Goal: Task Accomplishment & Management: Use online tool/utility

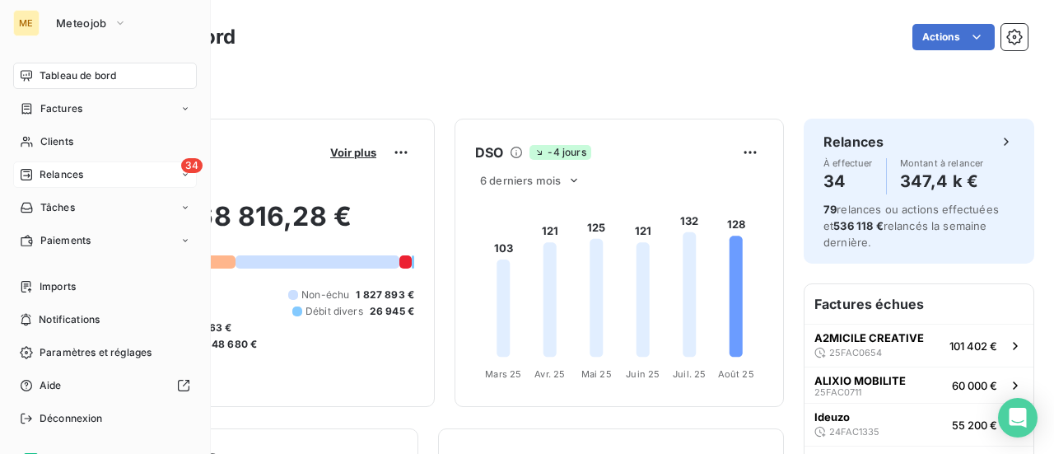
click at [60, 177] on span "Relances" at bounding box center [62, 174] width 44 height 15
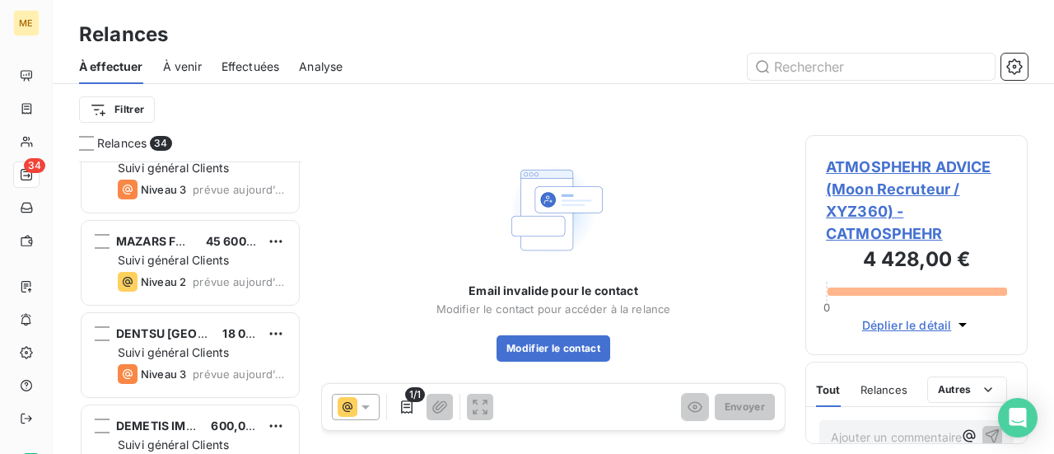
scroll to position [1318, 0]
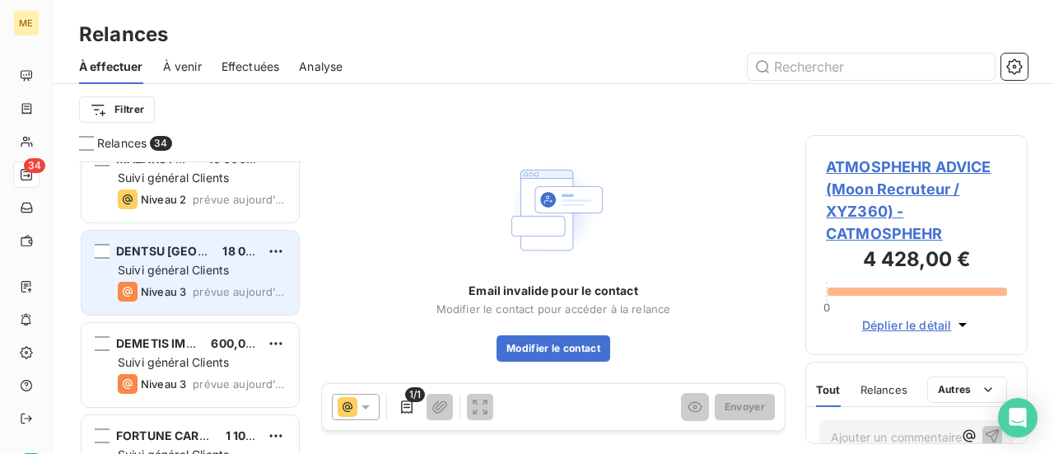
click at [194, 278] on div "DENTSU FRANCE 18 000,00 € Suivi général Clients Niveau 3 prévue aujourd’hui" at bounding box center [190, 273] width 217 height 84
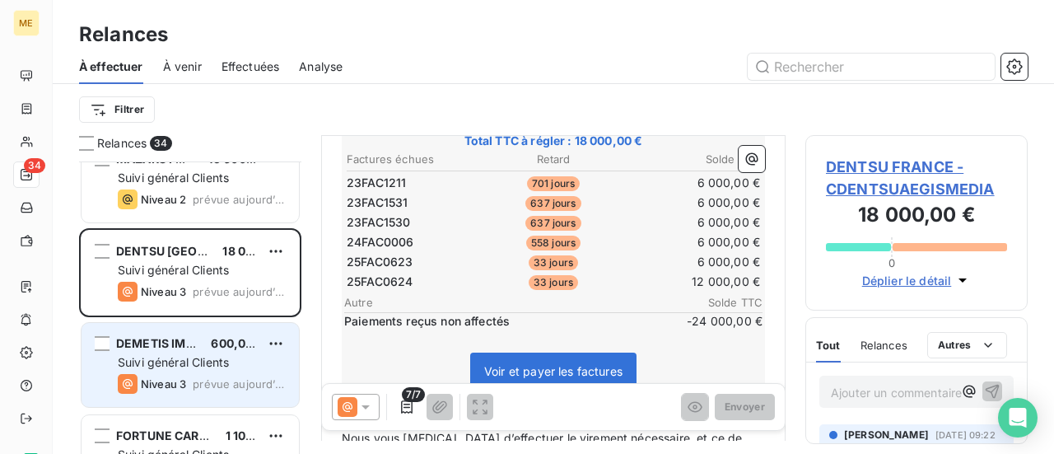
scroll to position [1400, 0]
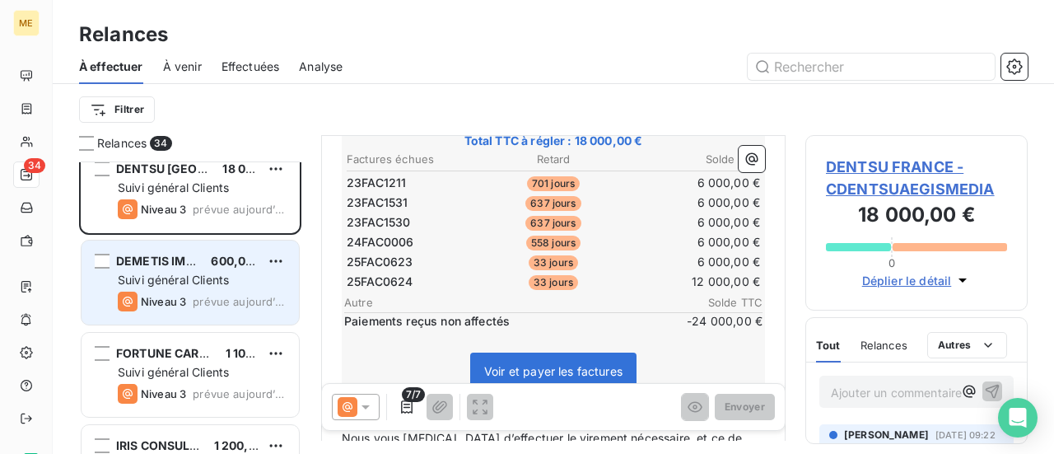
click at [255, 275] on div "Suivi général Clients" at bounding box center [202, 280] width 168 height 16
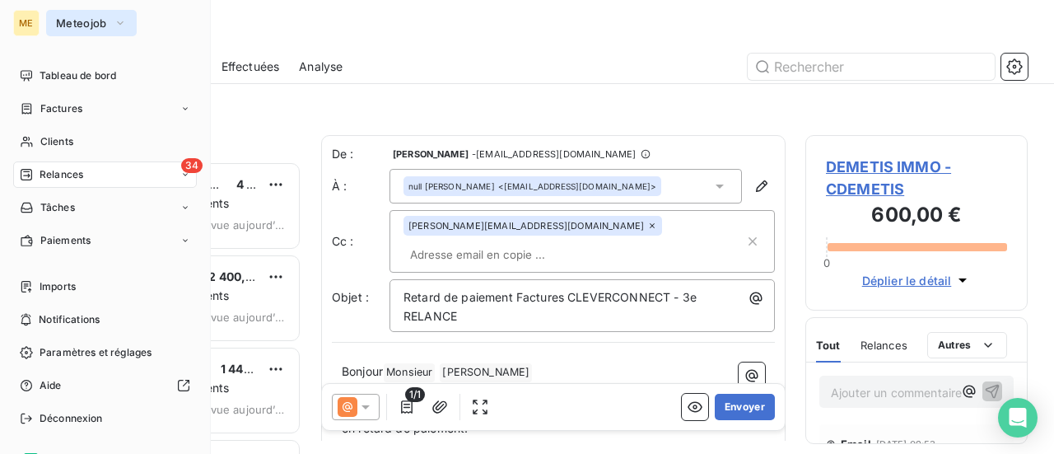
click at [87, 21] on span "Meteojob" at bounding box center [81, 22] width 51 height 13
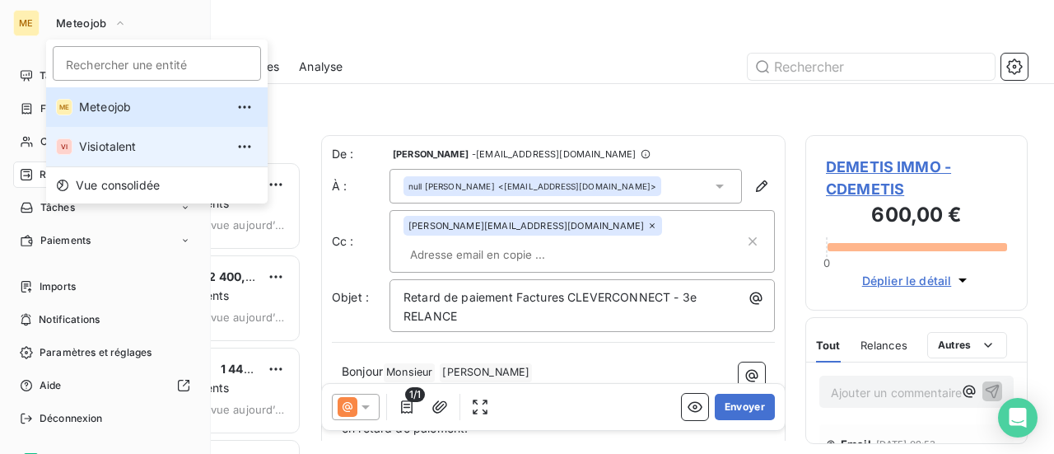
click at [116, 138] on li "VI Visiotalent" at bounding box center [157, 147] width 222 height 40
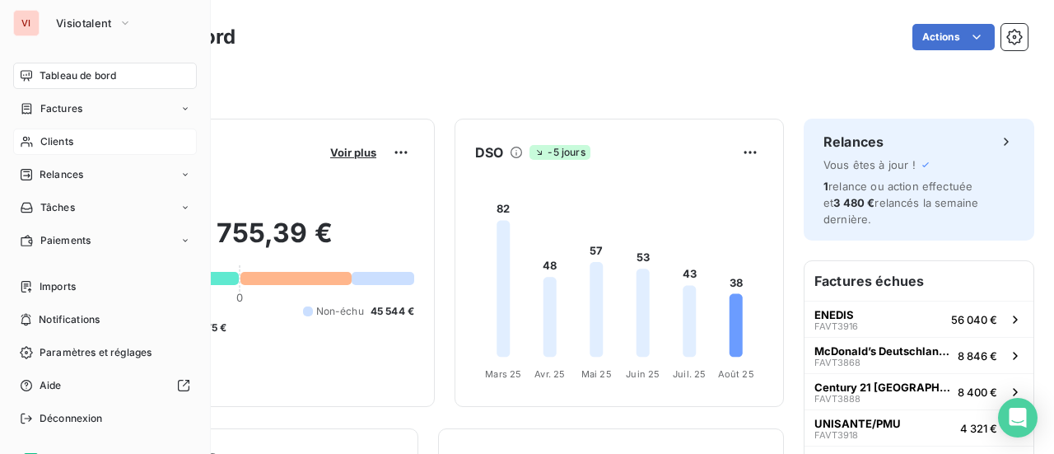
click at [53, 142] on span "Clients" at bounding box center [56, 141] width 33 height 15
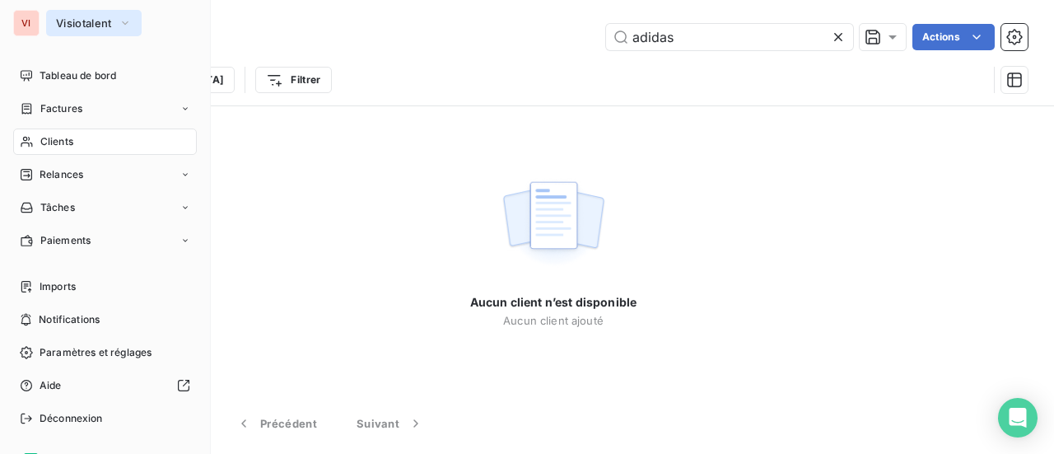
click at [95, 27] on span "Visiotalent" at bounding box center [84, 22] width 56 height 13
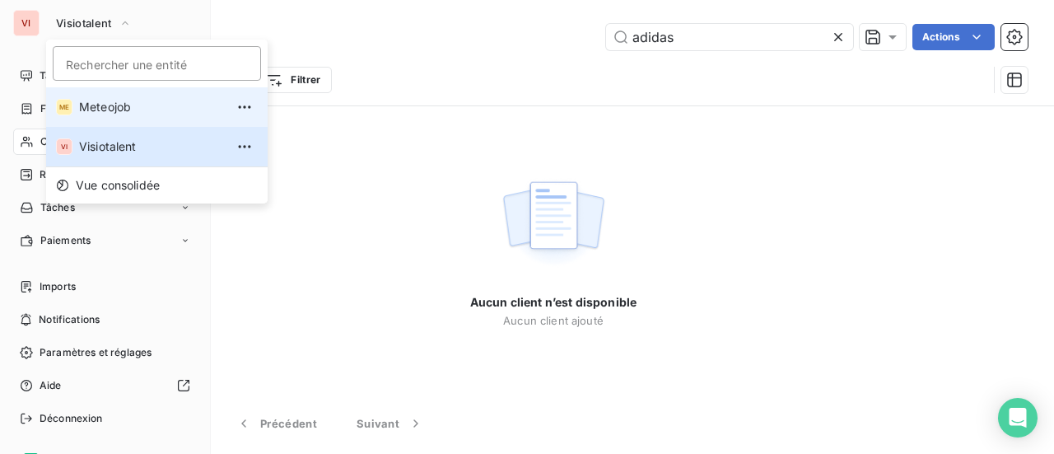
click at [110, 100] on span "Meteojob" at bounding box center [152, 107] width 146 height 16
type input "conforama"
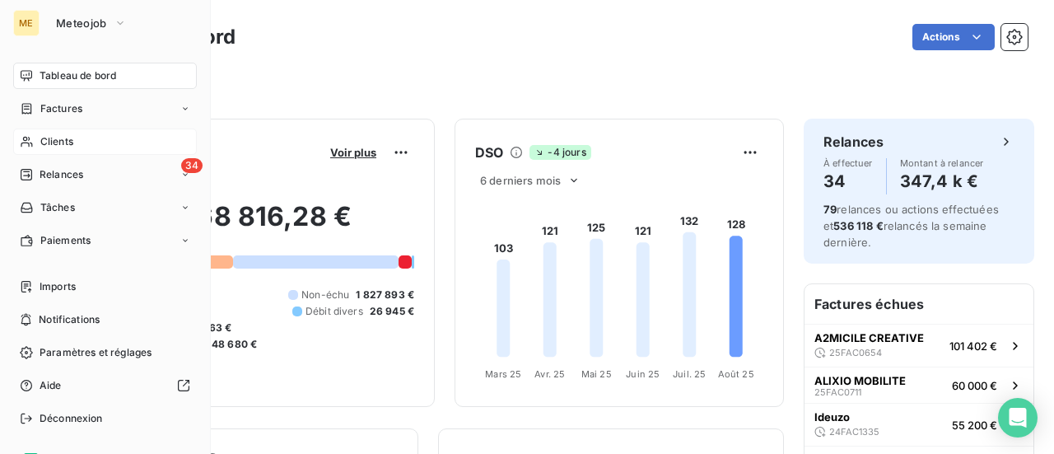
click at [48, 140] on span "Clients" at bounding box center [56, 141] width 33 height 15
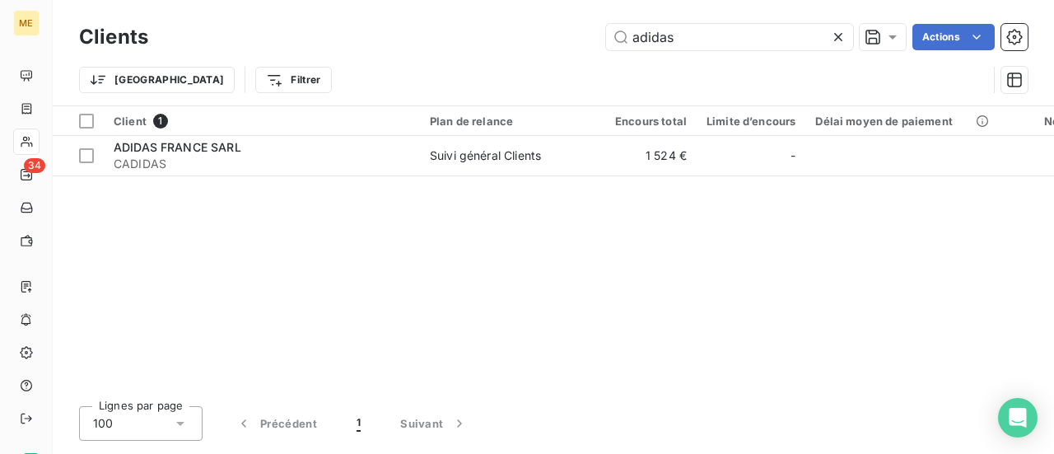
type input "adidas"
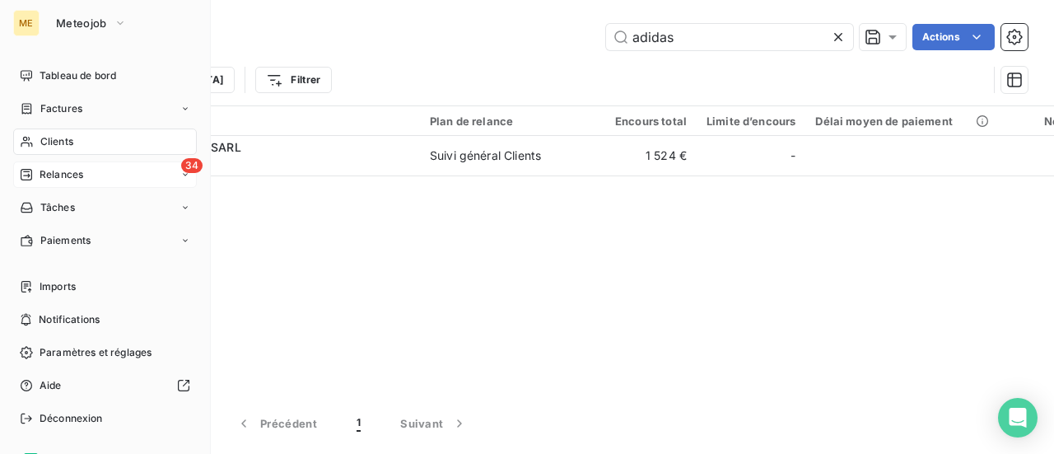
click at [57, 179] on span "Relances" at bounding box center [62, 174] width 44 height 15
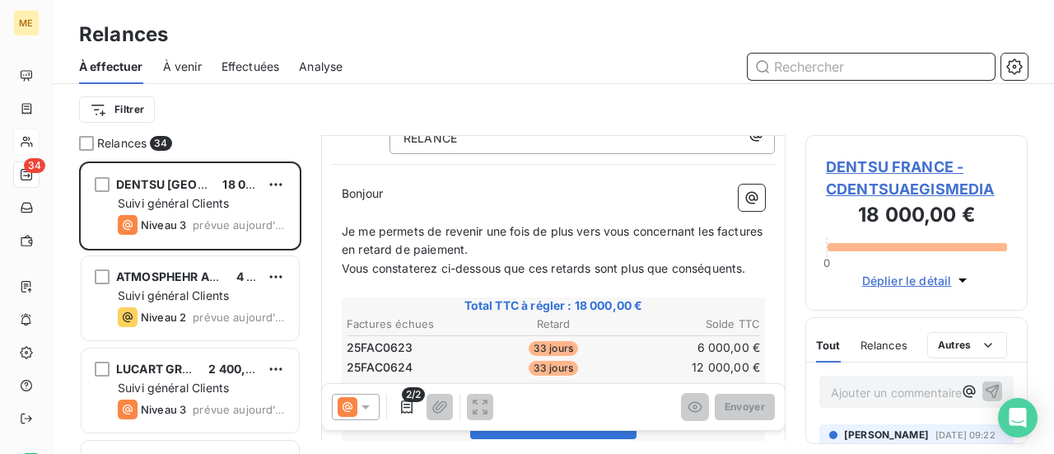
scroll to position [331, 0]
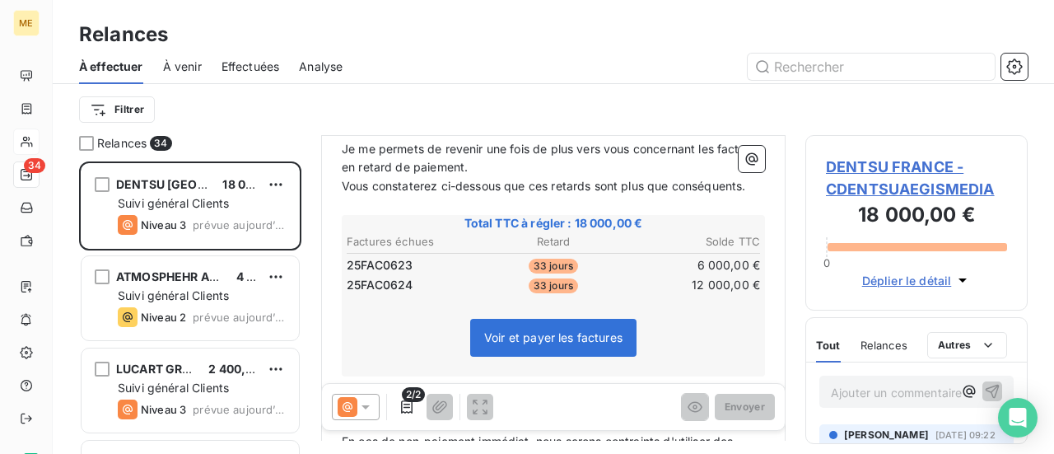
click at [362, 407] on icon at bounding box center [365, 407] width 16 height 16
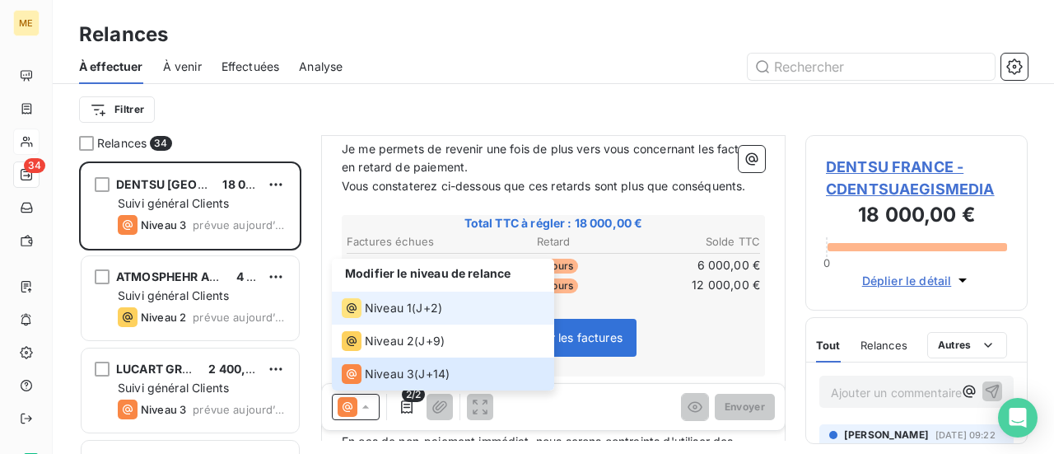
click at [408, 311] on span "Niveau 1" at bounding box center [388, 308] width 47 height 16
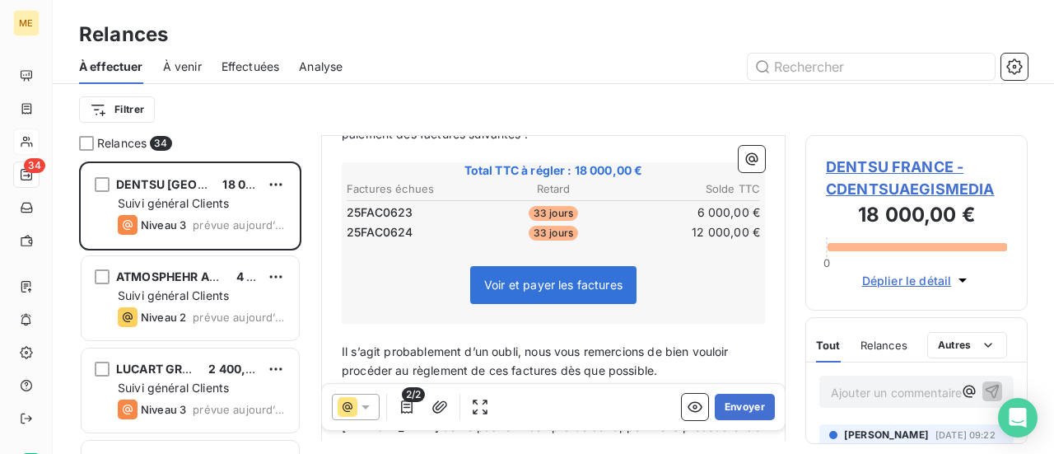
scroll to position [247, 0]
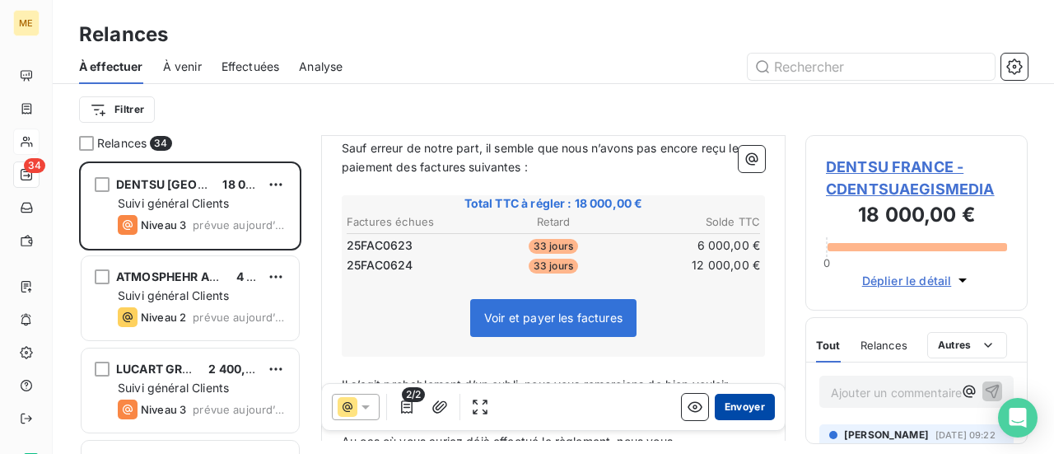
click at [733, 409] on button "Envoyer" at bounding box center [745, 407] width 60 height 26
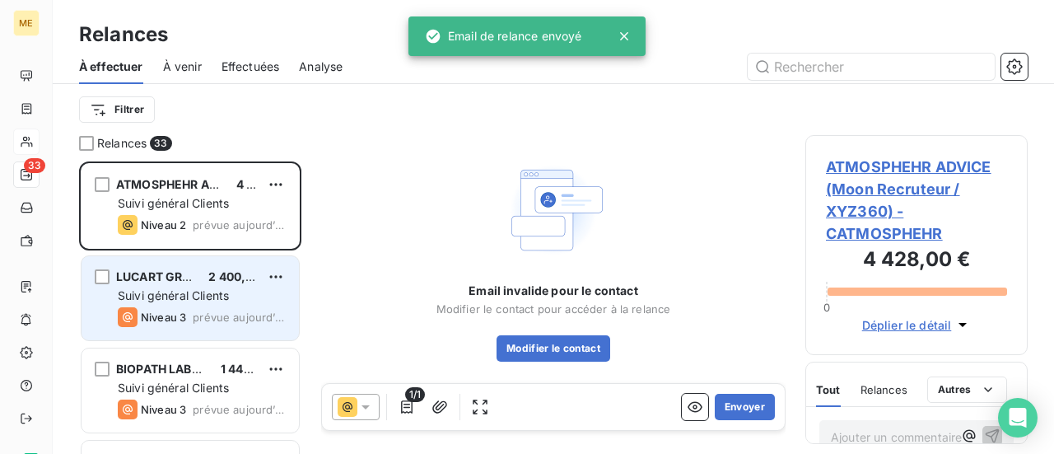
click at [167, 305] on div "LUCART GROUPE 2 400,00 € Suivi général Clients Niveau 3 prévue [DATE]" at bounding box center [190, 298] width 217 height 84
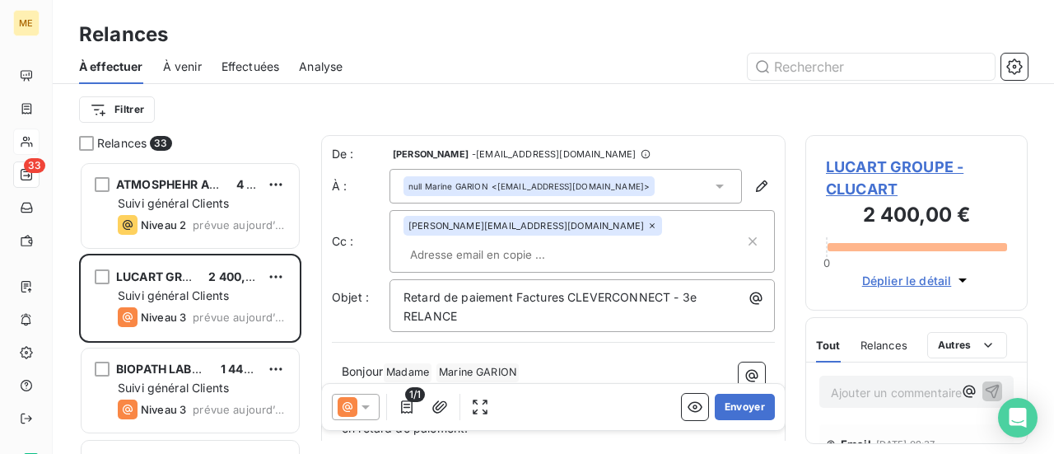
click at [869, 165] on span "LUCART GROUPE - CLUCART" at bounding box center [916, 178] width 181 height 44
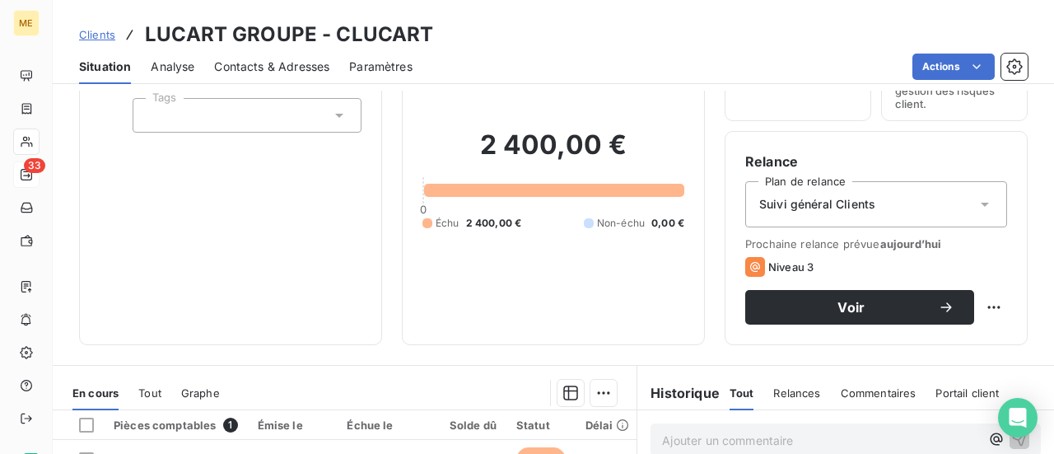
scroll to position [82, 0]
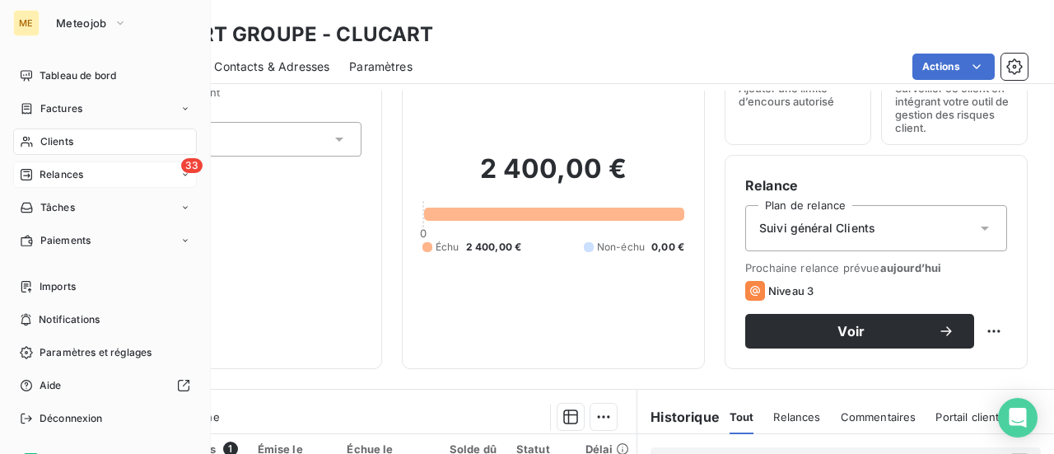
click at [71, 180] on span "Relances" at bounding box center [62, 174] width 44 height 15
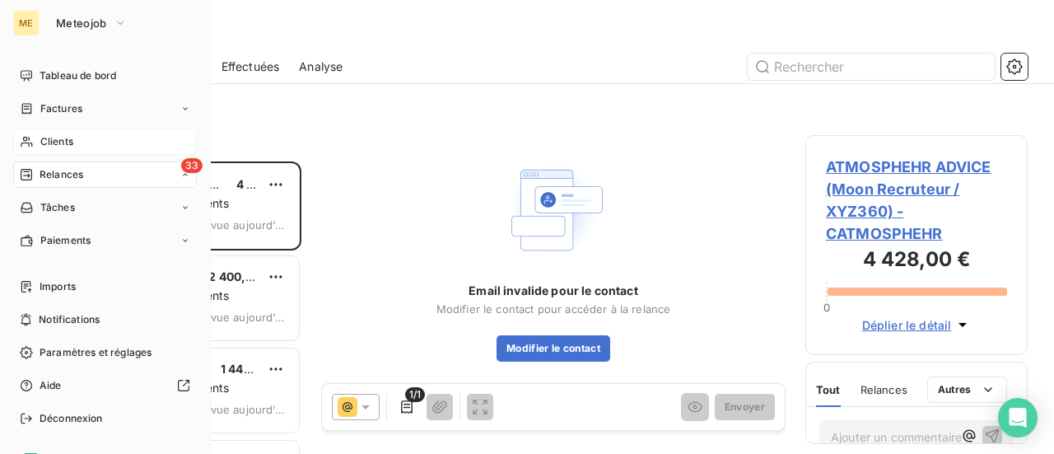
scroll to position [280, 209]
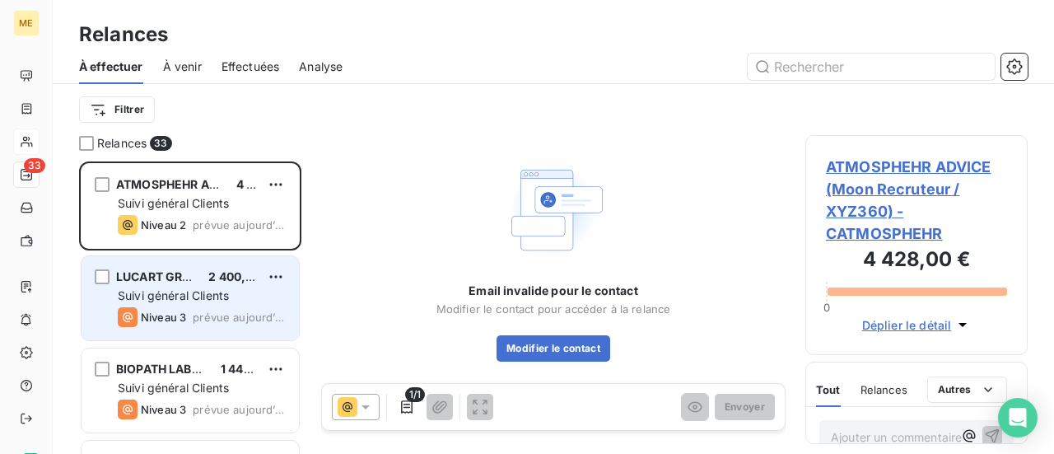
click at [195, 297] on span "Suivi général Clients" at bounding box center [173, 295] width 111 height 14
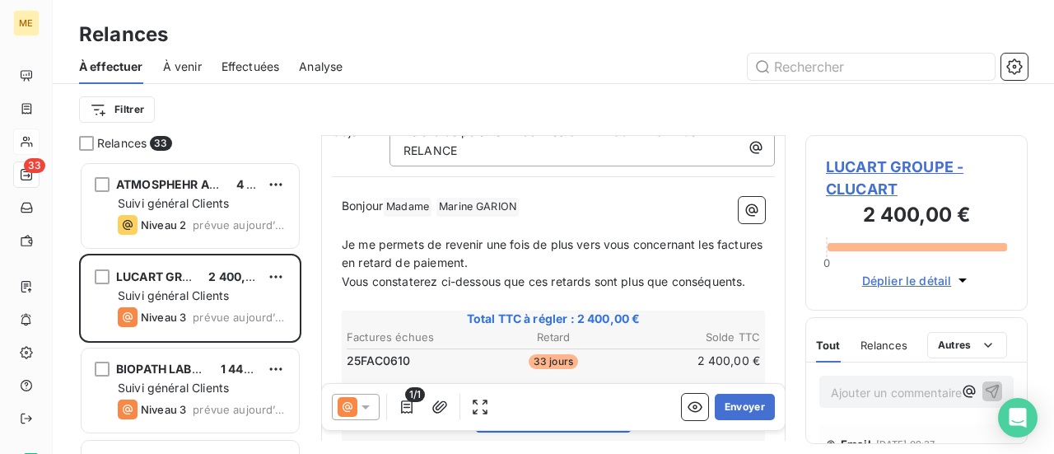
scroll to position [249, 0]
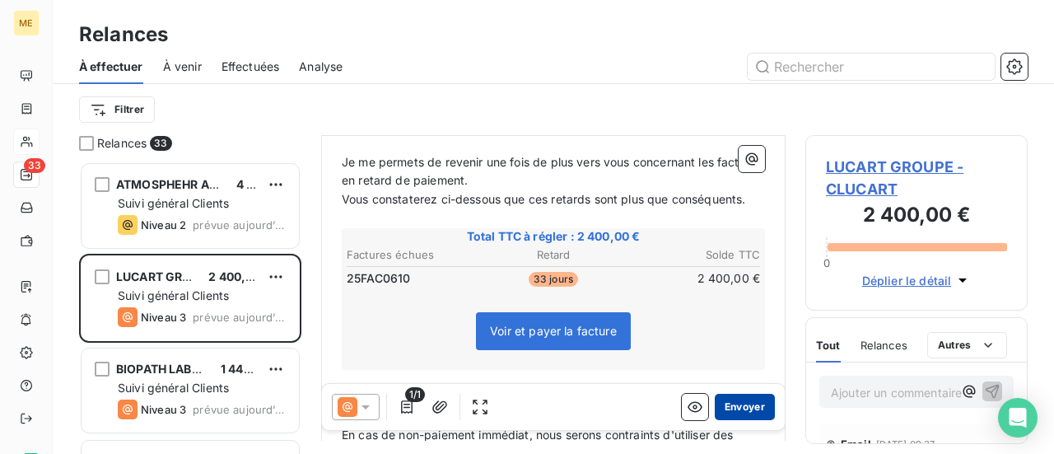
click at [731, 411] on button "Envoyer" at bounding box center [745, 407] width 60 height 26
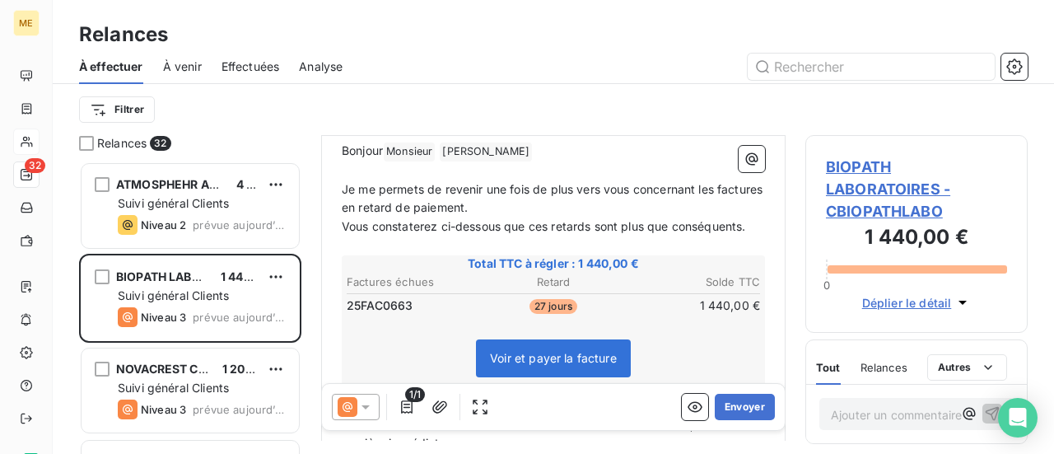
scroll to position [247, 0]
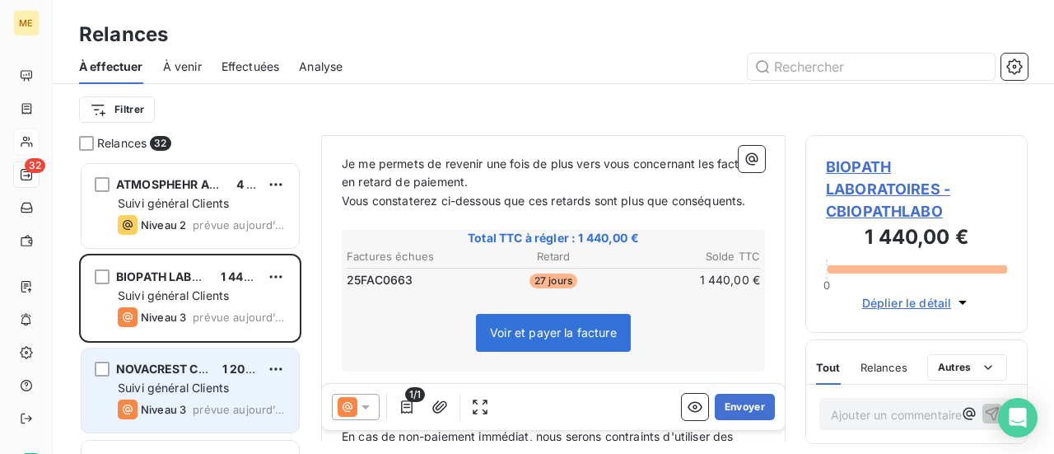
click at [209, 399] on div "Niveau 3 prévue aujourd’hui" at bounding box center [202, 409] width 168 height 20
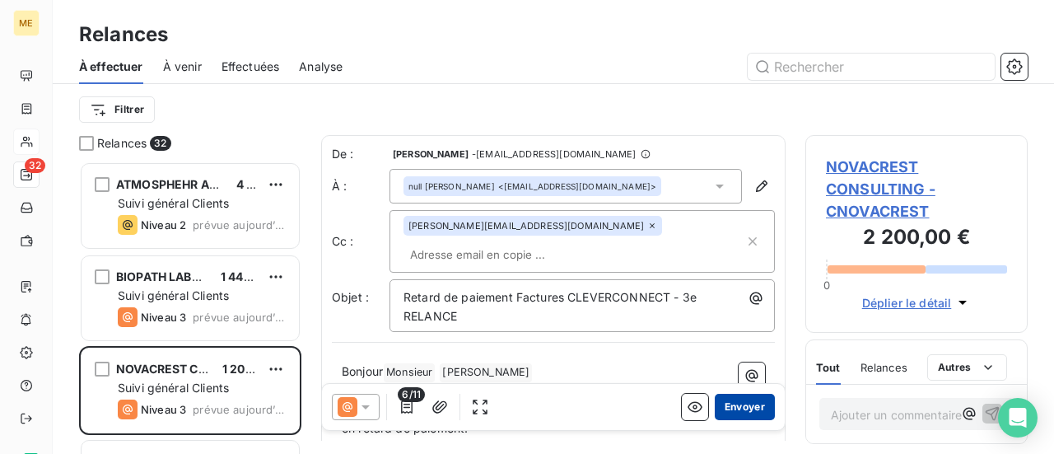
click at [734, 412] on button "Envoyer" at bounding box center [745, 407] width 60 height 26
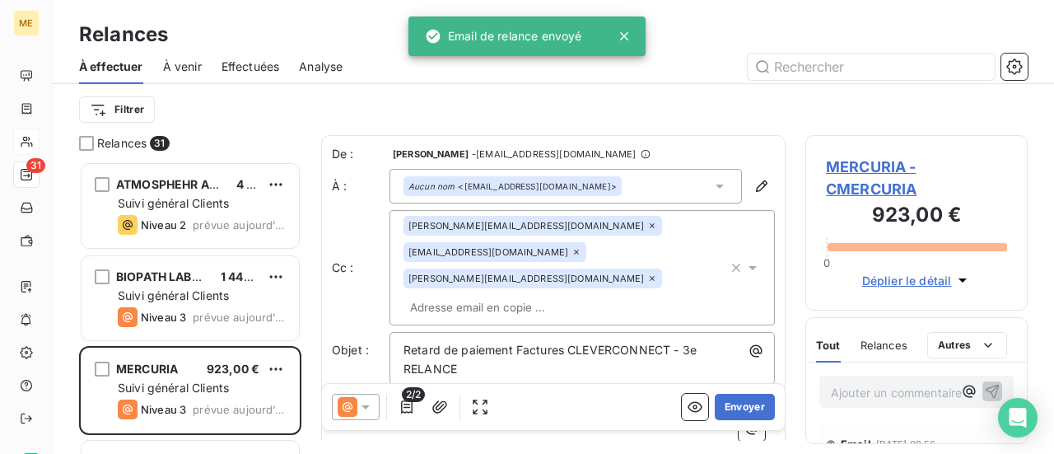
click at [662, 268] on div "[PERSON_NAME][EMAIL_ADDRESS][DOMAIN_NAME]" at bounding box center [532, 278] width 259 height 20
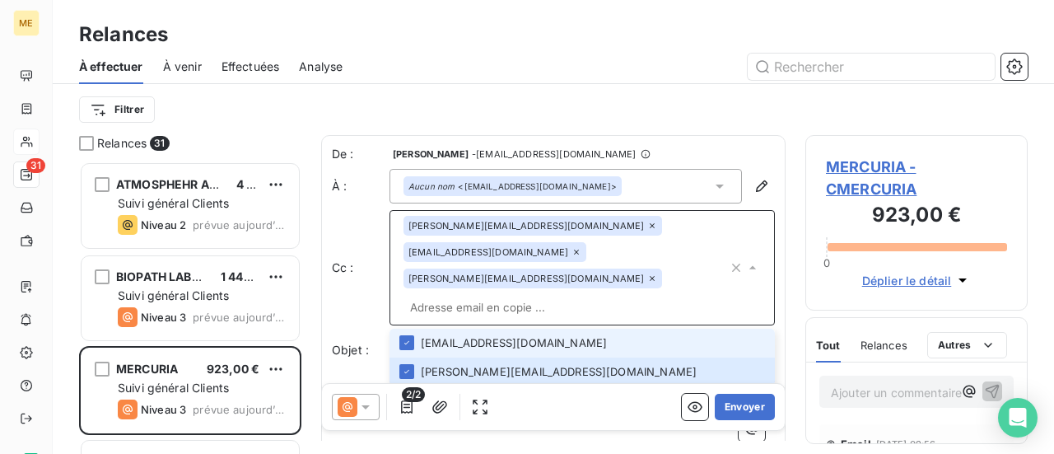
click at [657, 273] on icon at bounding box center [652, 278] width 10 height 10
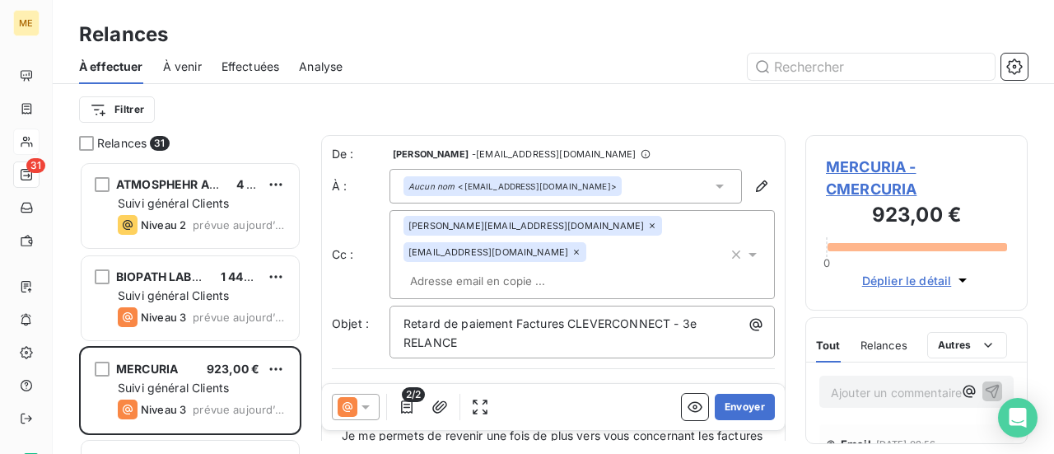
click at [483, 389] on p "Bonjour ﻿ ﻿ ﻿" at bounding box center [553, 398] width 423 height 19
click at [733, 407] on button "Envoyer" at bounding box center [745, 407] width 60 height 26
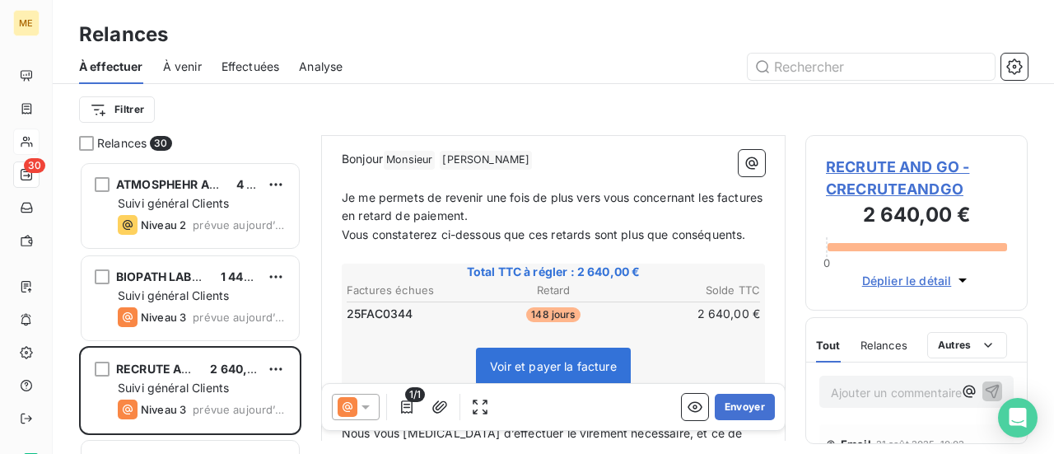
scroll to position [247, 0]
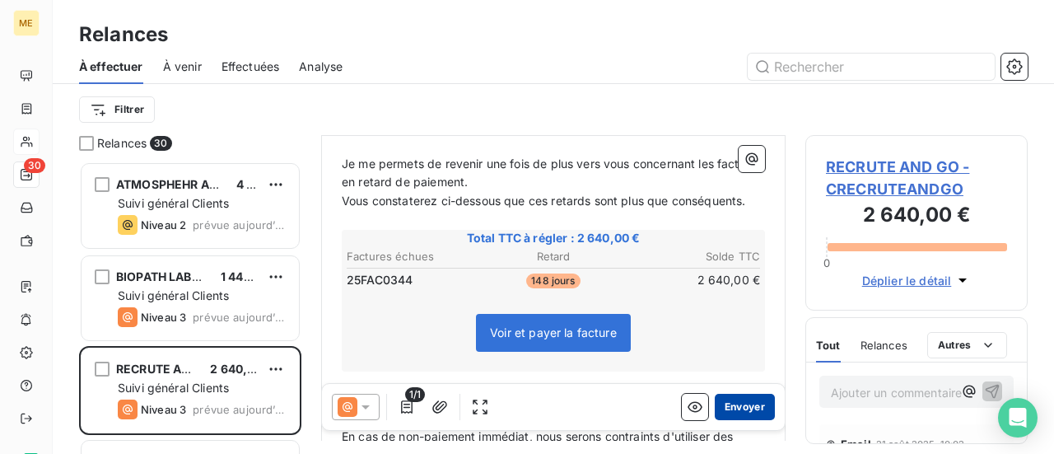
click at [744, 406] on button "Envoyer" at bounding box center [745, 407] width 60 height 26
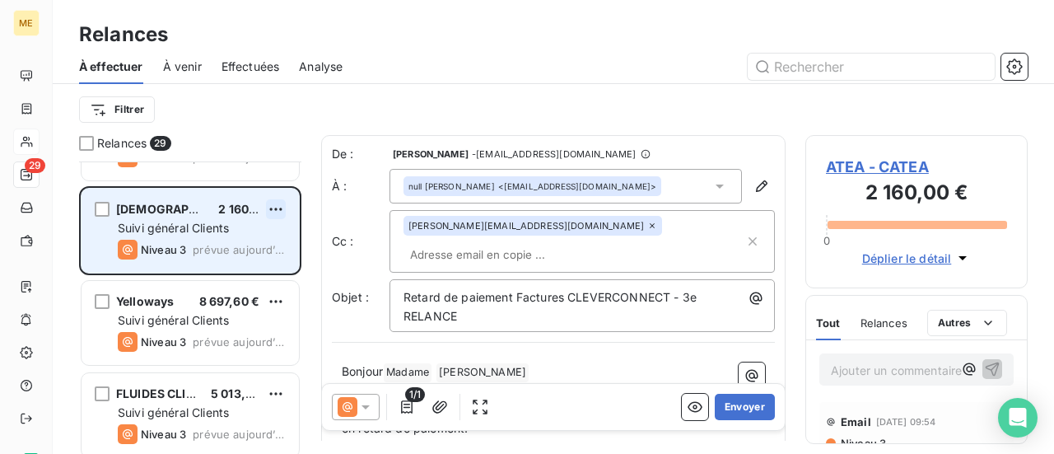
scroll to position [165, 0]
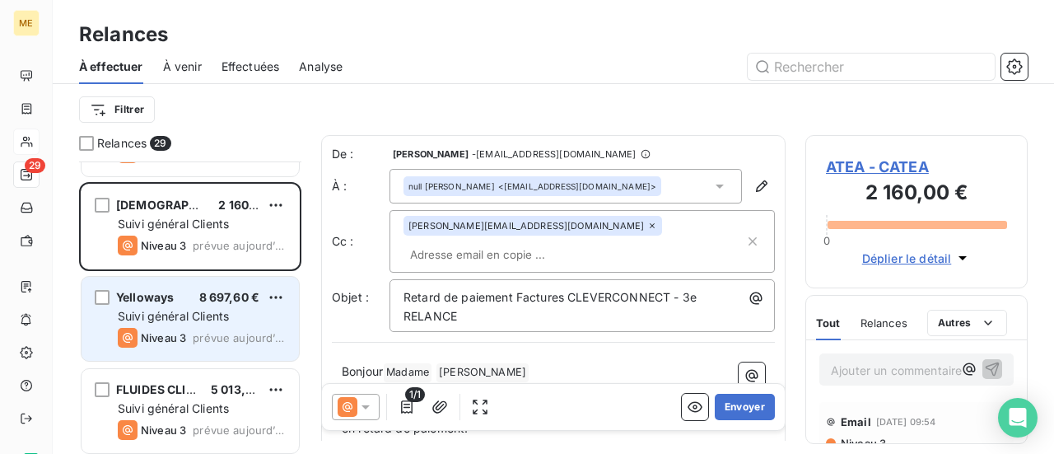
click at [212, 332] on span "prévue aujourd’hui" at bounding box center [239, 337] width 93 height 13
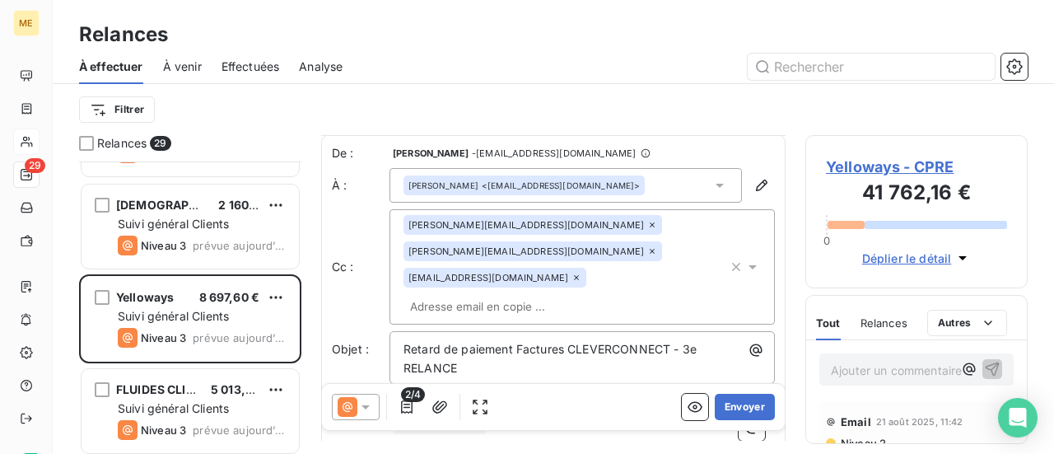
scroll to position [84, 0]
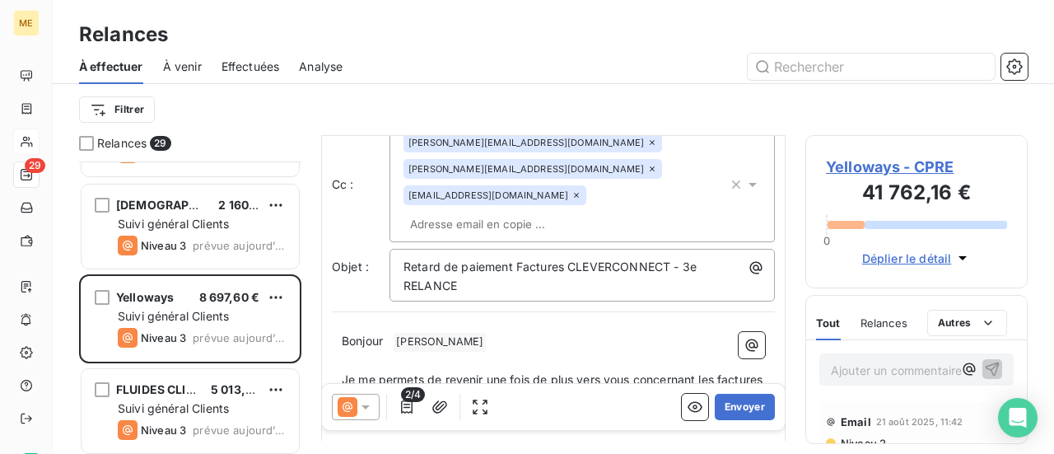
click at [368, 404] on icon at bounding box center [365, 407] width 16 height 16
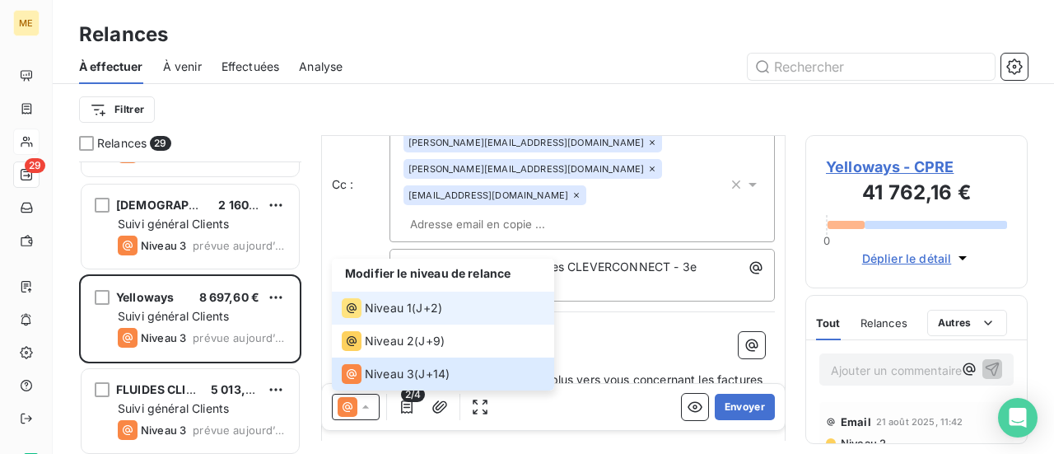
click at [389, 317] on div "Niveau 1" at bounding box center [377, 308] width 70 height 20
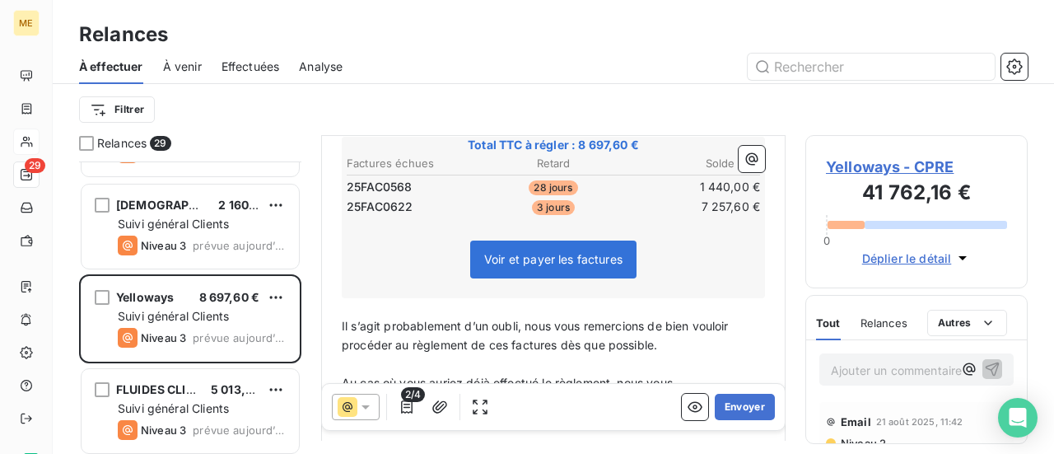
scroll to position [331, 0]
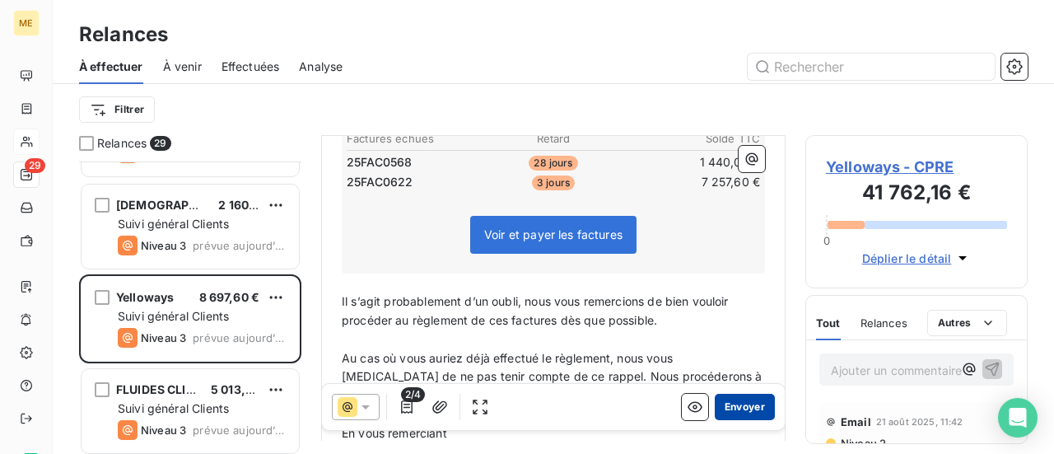
click at [732, 408] on button "Envoyer" at bounding box center [745, 407] width 60 height 26
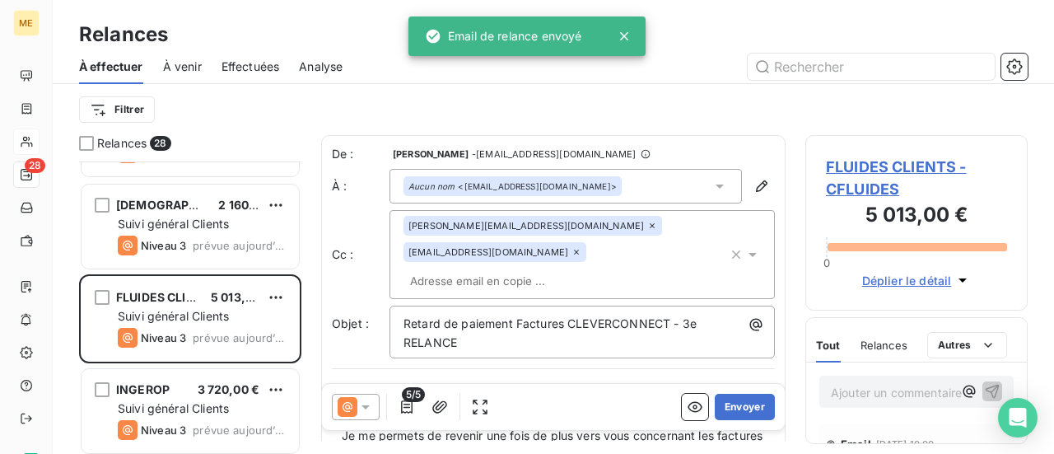
click at [581, 247] on icon at bounding box center [576, 252] width 10 height 10
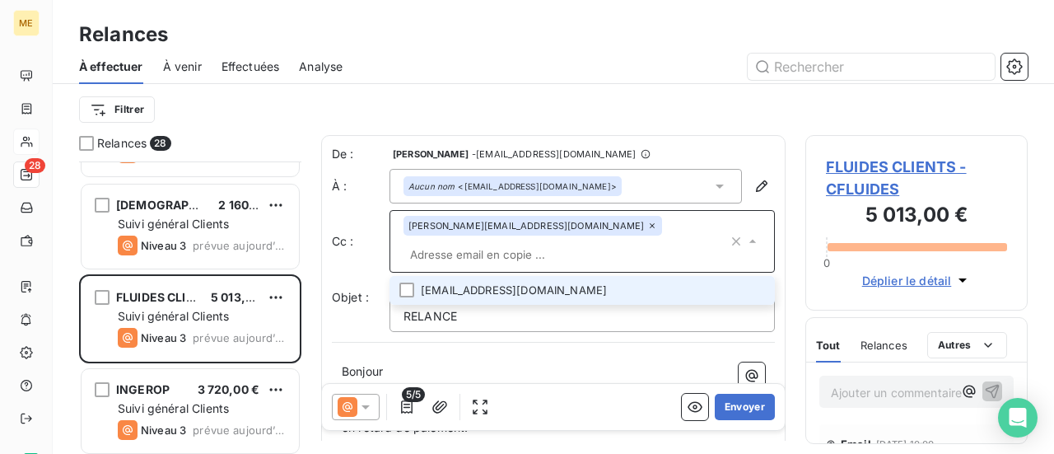
click at [448, 363] on p "Bonjour ﻿ ﻿ ﻿" at bounding box center [553, 371] width 423 height 19
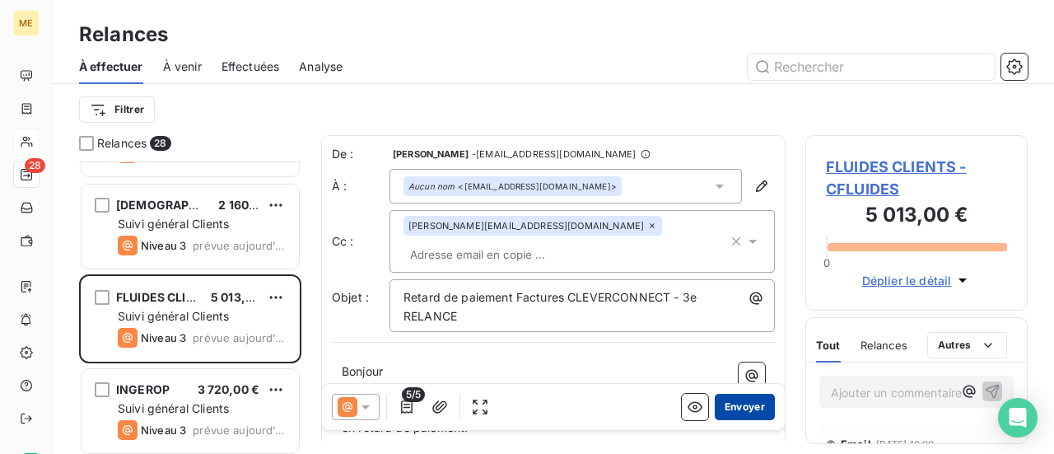
click at [736, 408] on button "Envoyer" at bounding box center [745, 407] width 60 height 26
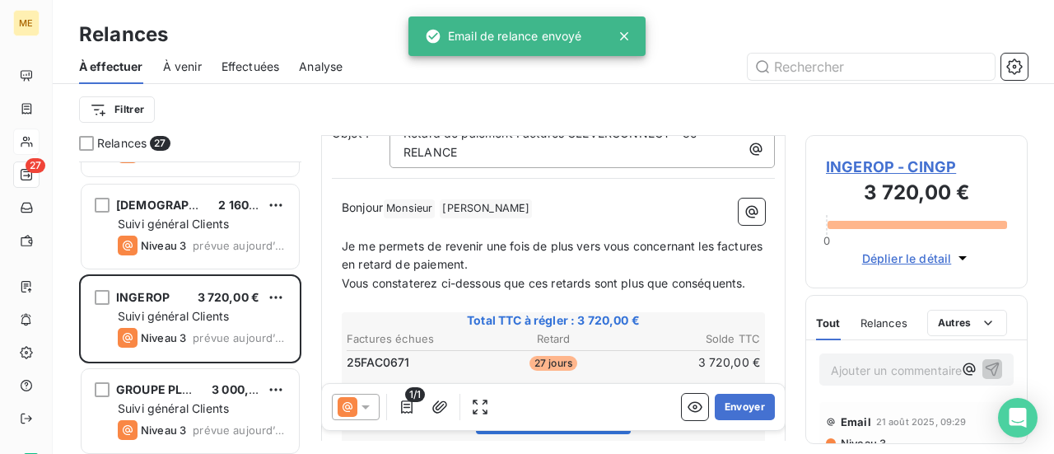
scroll to position [82, 0]
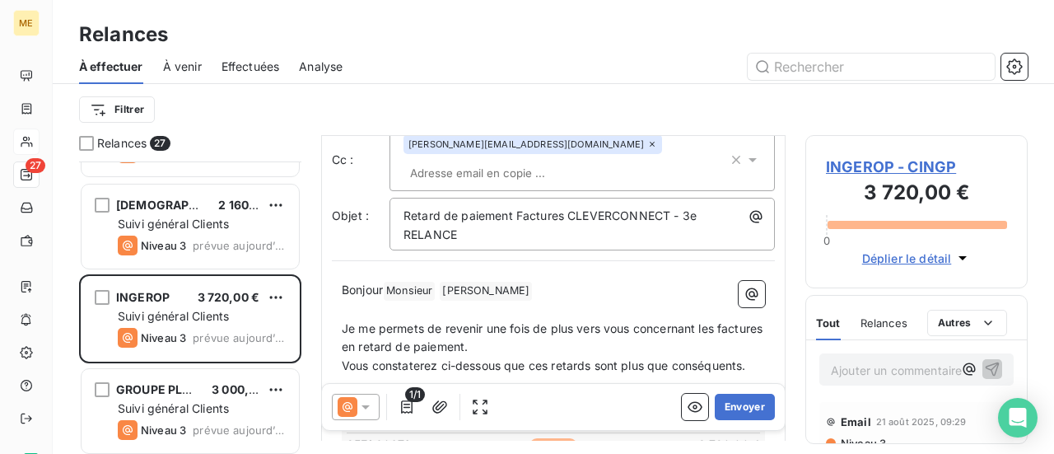
click at [907, 169] on span "INGEROP - CINGP" at bounding box center [916, 167] width 181 height 22
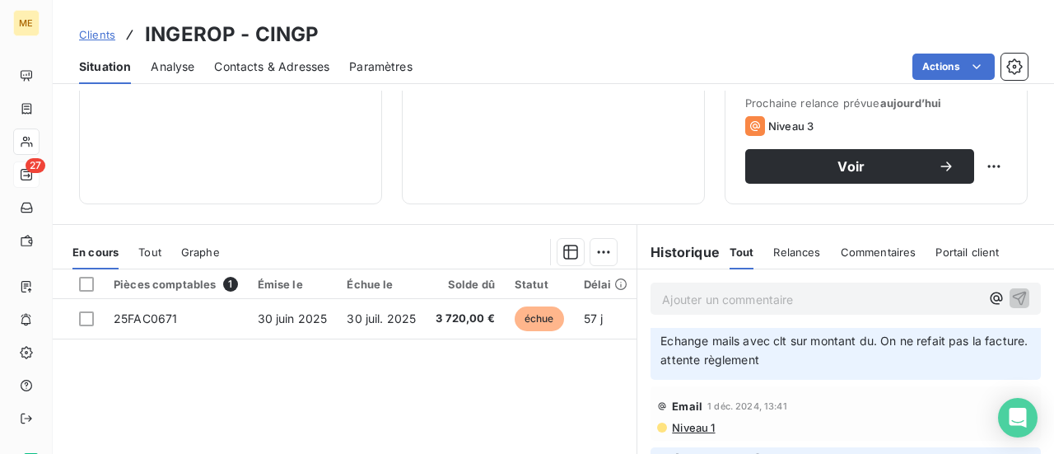
scroll to position [705, 0]
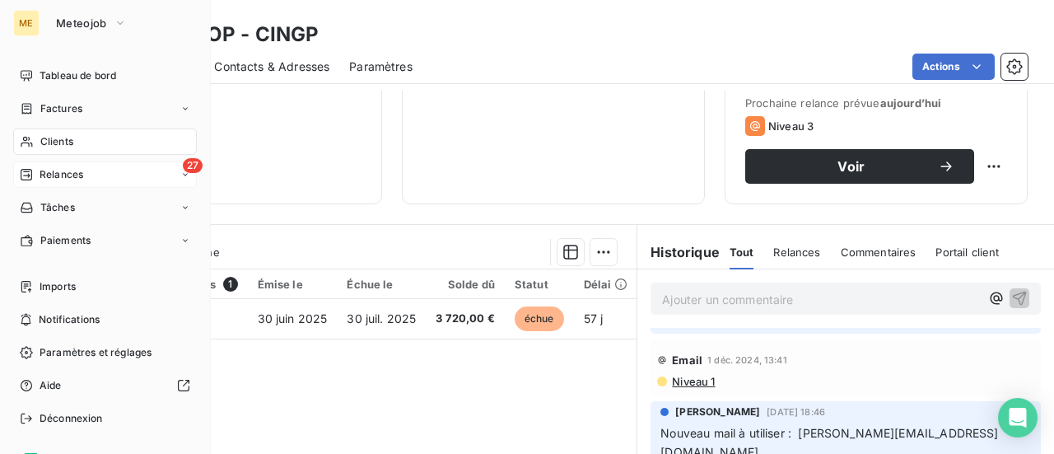
click at [74, 177] on span "Relances" at bounding box center [62, 174] width 44 height 15
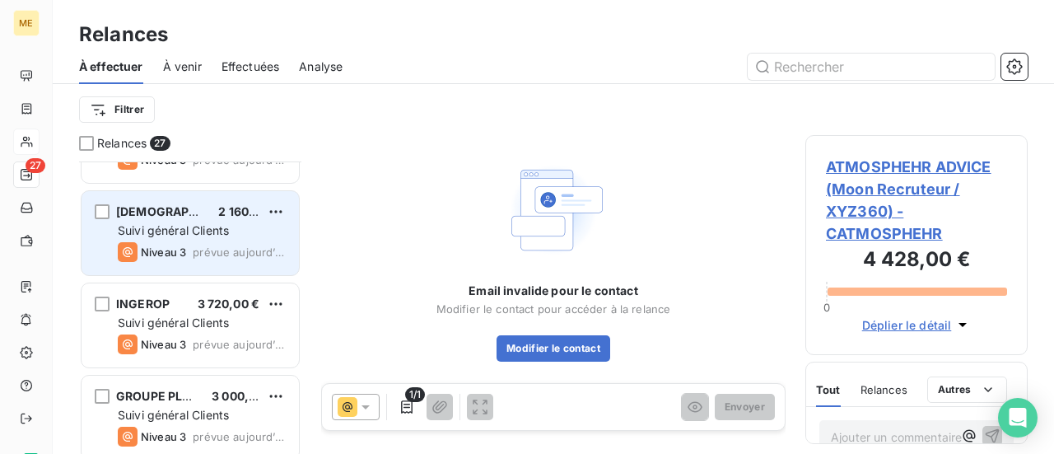
scroll to position [165, 0]
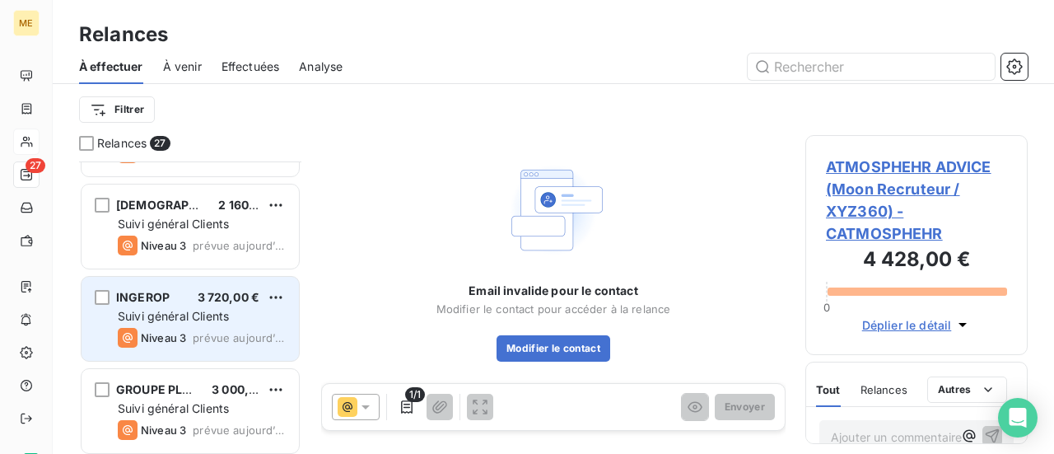
click at [199, 328] on div "Niveau 3 prévue aujourd’hui" at bounding box center [202, 338] width 168 height 20
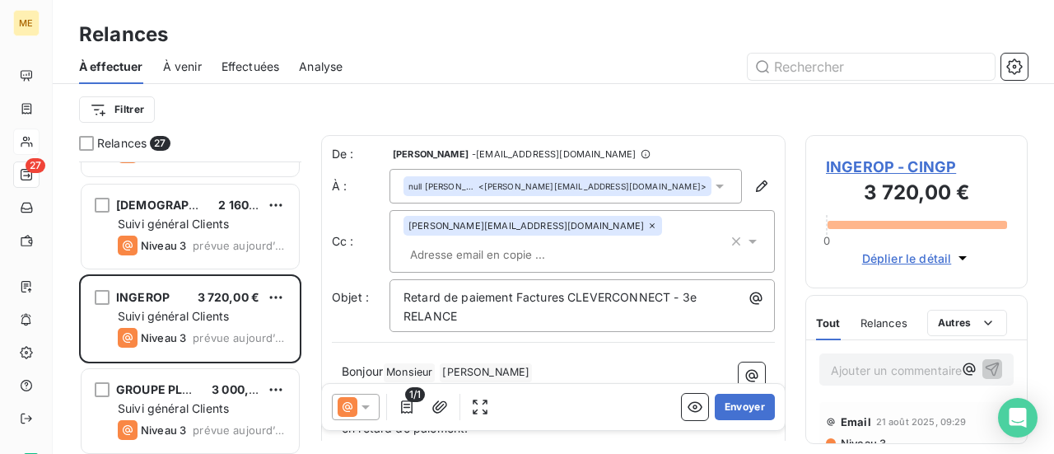
click at [367, 404] on icon at bounding box center [365, 407] width 16 height 16
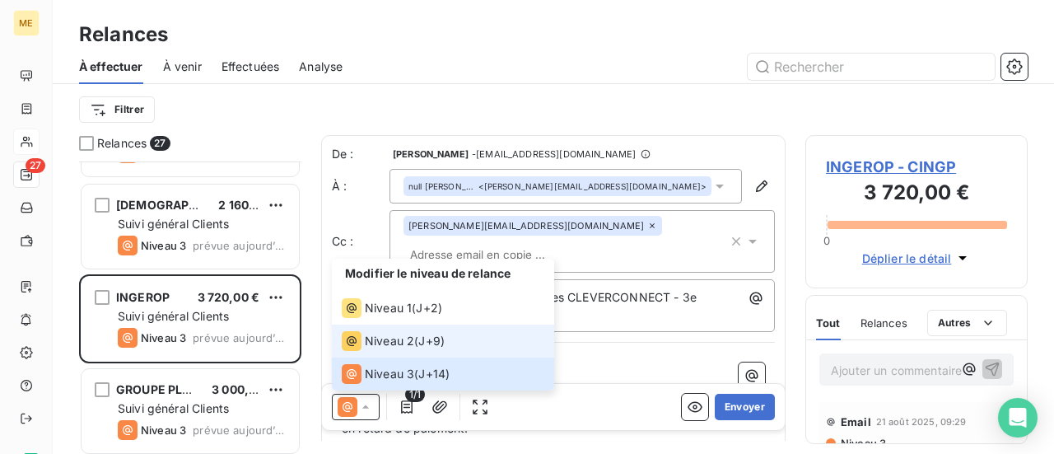
click at [399, 348] on span "Niveau 2" at bounding box center [389, 341] width 49 height 16
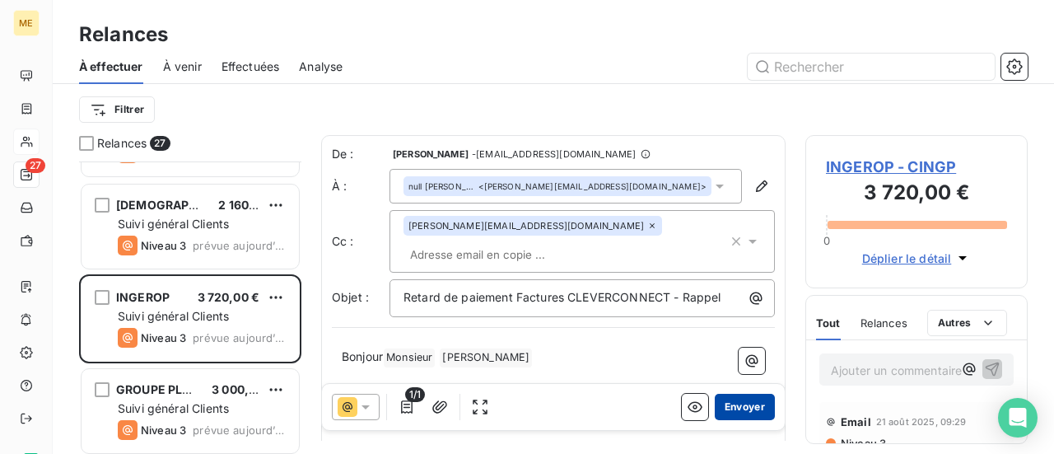
click at [731, 408] on button "Envoyer" at bounding box center [745, 407] width 60 height 26
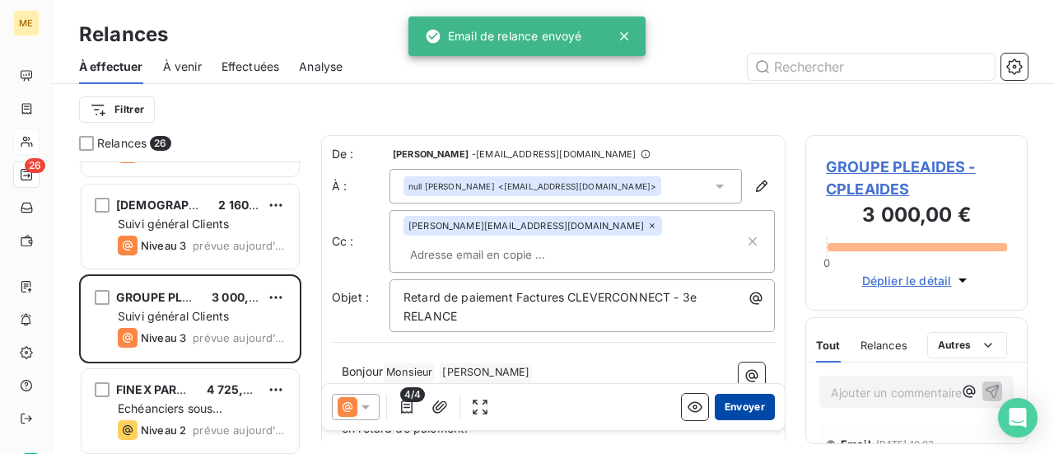
click at [732, 408] on button "Envoyer" at bounding box center [745, 407] width 60 height 26
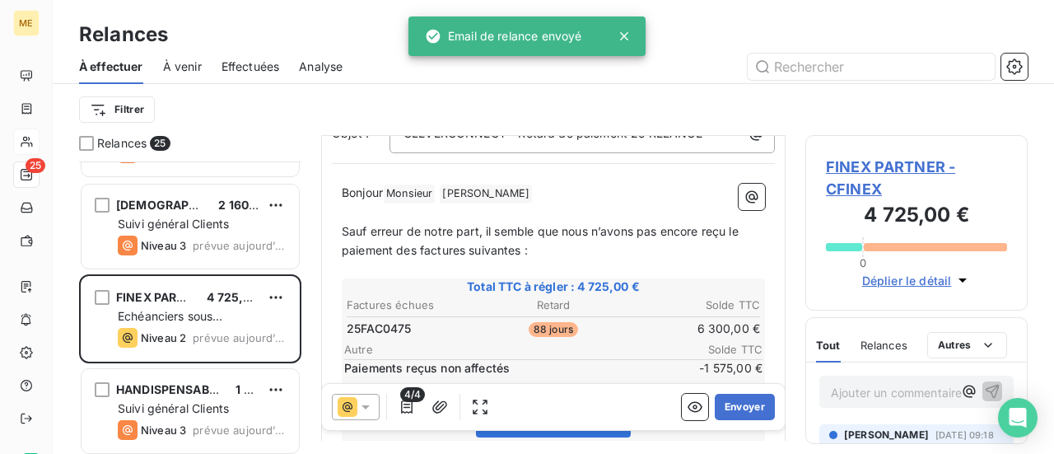
scroll to position [247, 0]
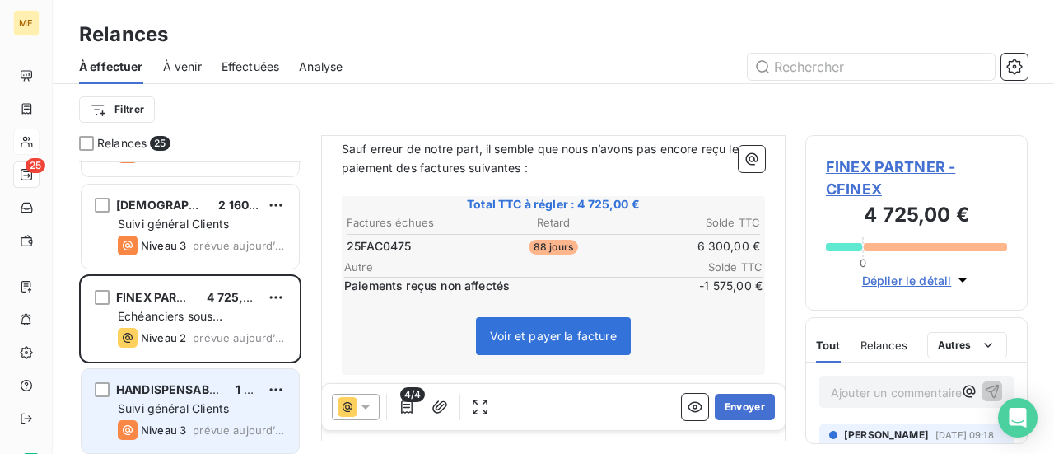
click at [171, 407] on span "Suivi général Clients" at bounding box center [173, 408] width 111 height 14
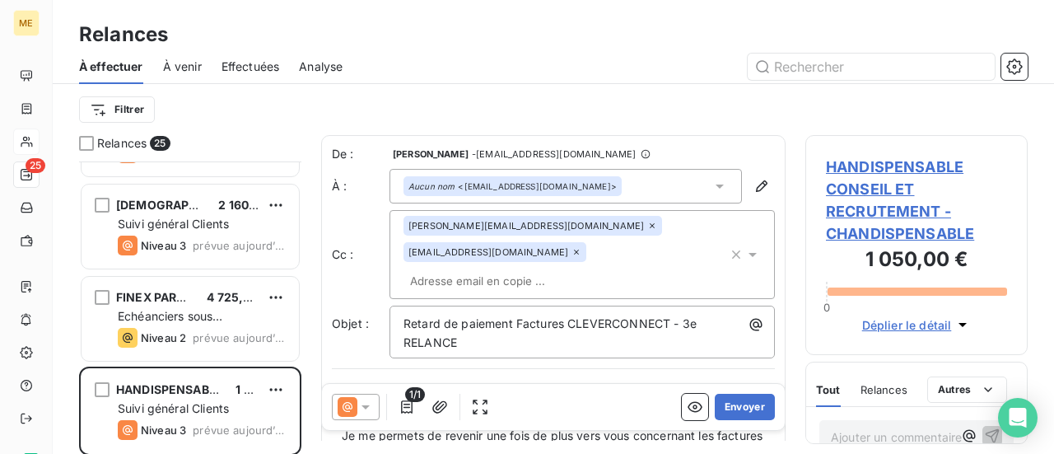
click at [576, 256] on icon at bounding box center [576, 252] width 10 height 10
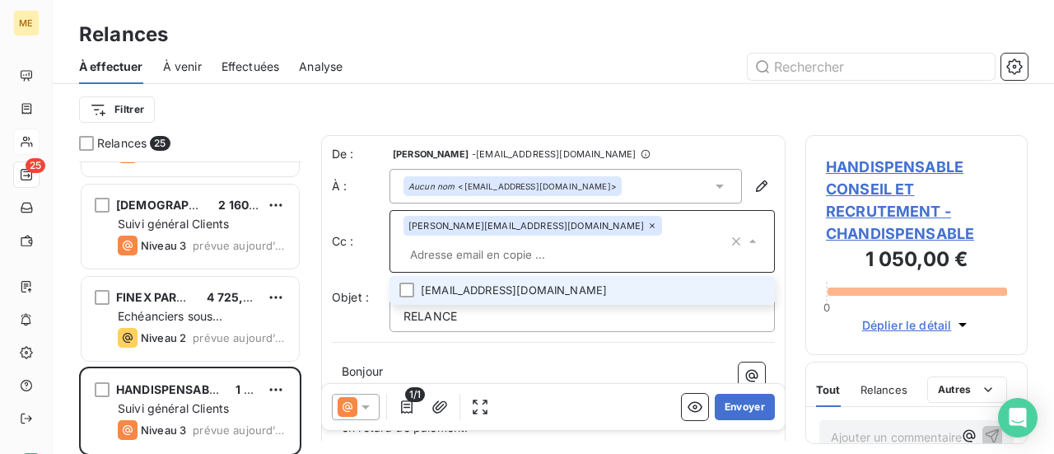
click at [427, 368] on p "Bonjour ﻿ ﻿ ﻿" at bounding box center [553, 371] width 423 height 19
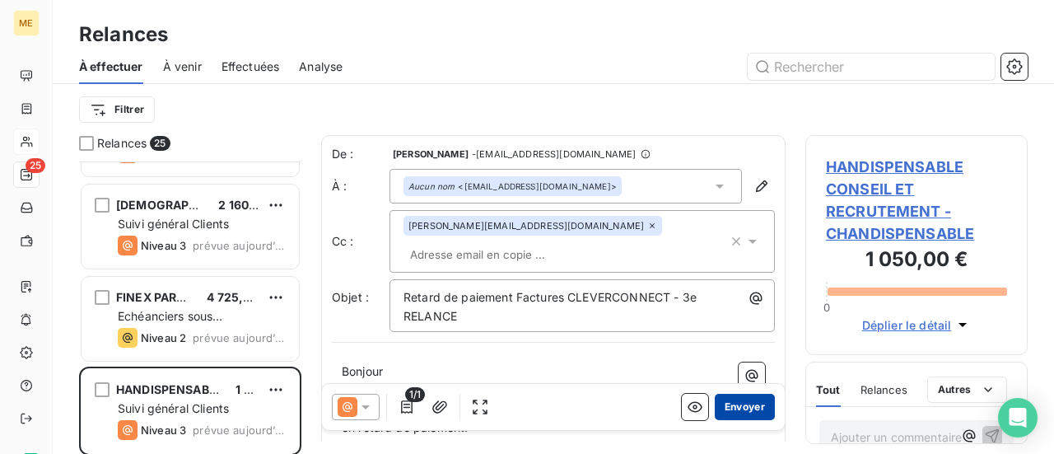
click at [732, 409] on button "Envoyer" at bounding box center [745, 407] width 60 height 26
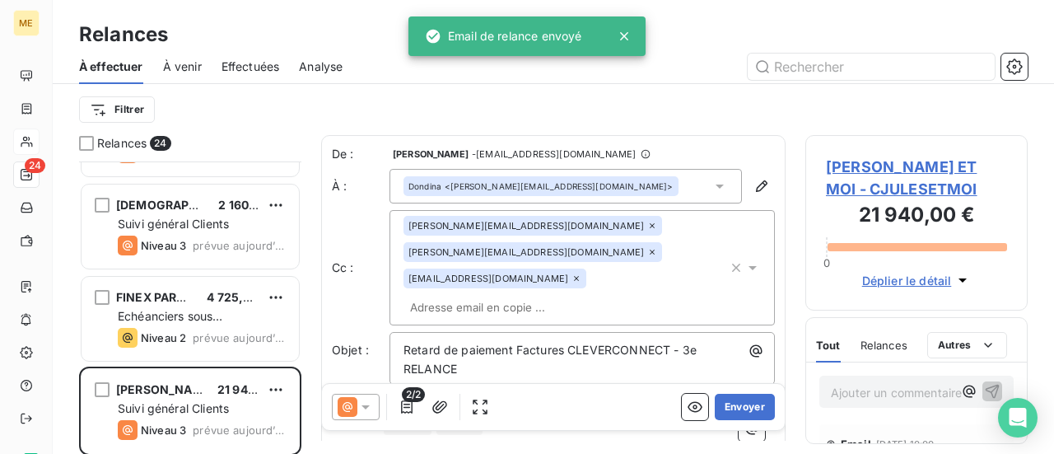
click at [732, 409] on button "Envoyer" at bounding box center [745, 407] width 60 height 26
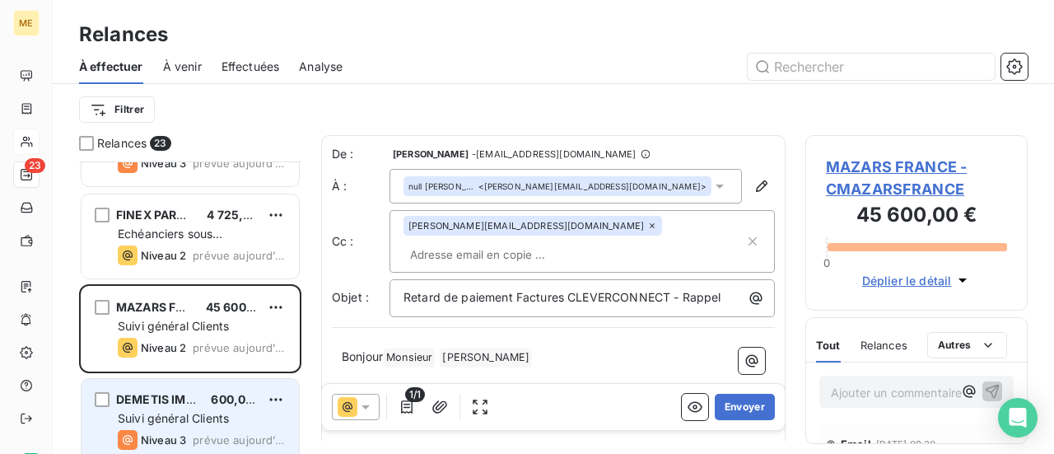
click at [196, 403] on span "DEMETIS IMMO" at bounding box center [161, 399] width 90 height 14
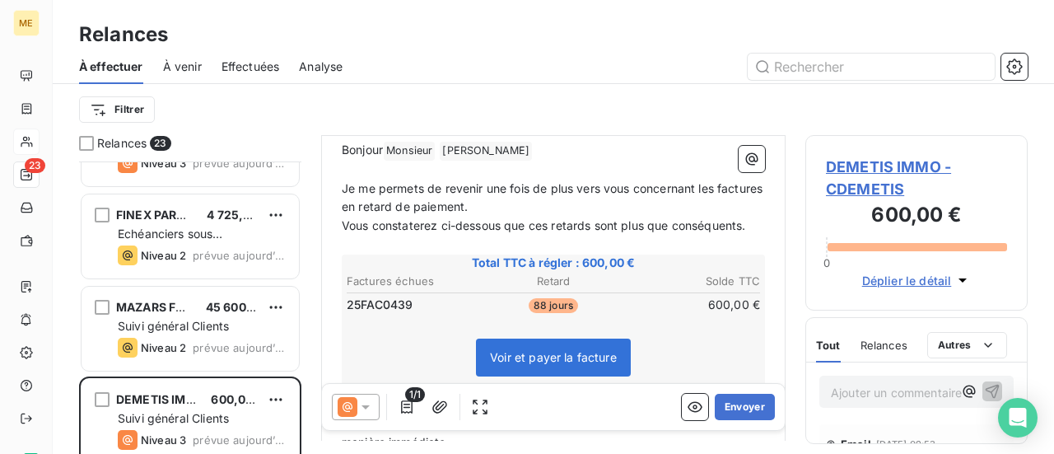
scroll to position [249, 0]
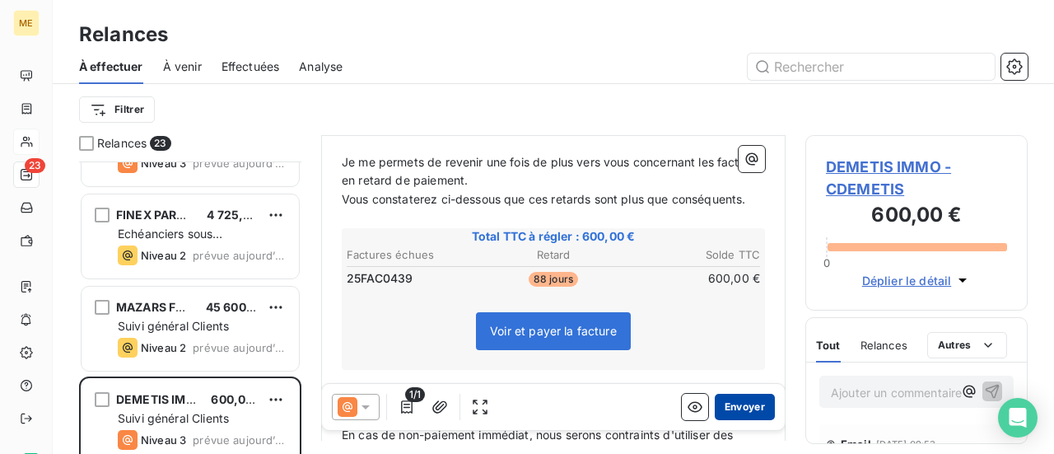
click at [730, 403] on button "Envoyer" at bounding box center [745, 407] width 60 height 26
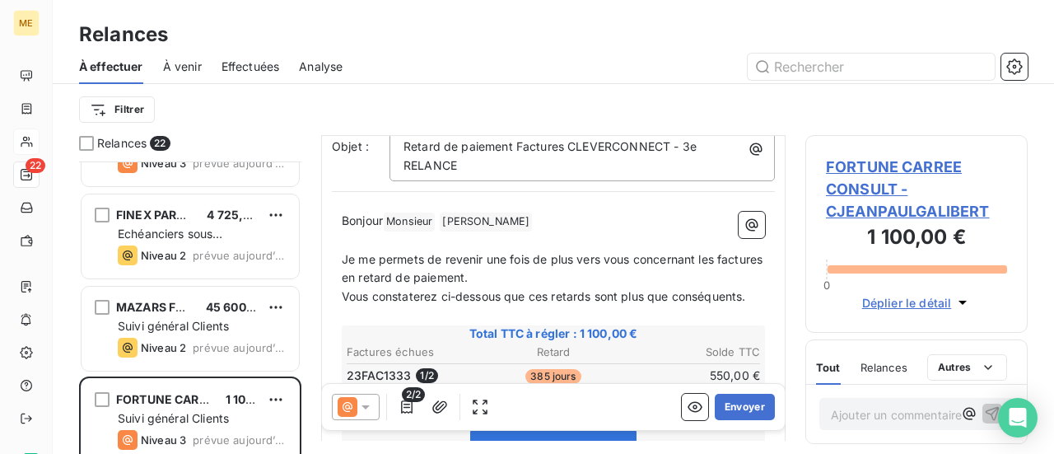
scroll to position [166, 0]
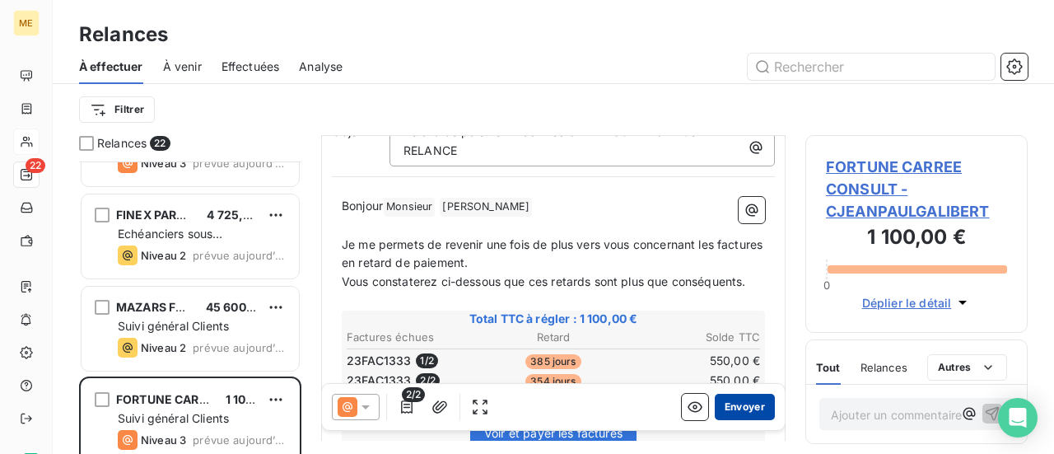
click at [740, 407] on button "Envoyer" at bounding box center [745, 407] width 60 height 26
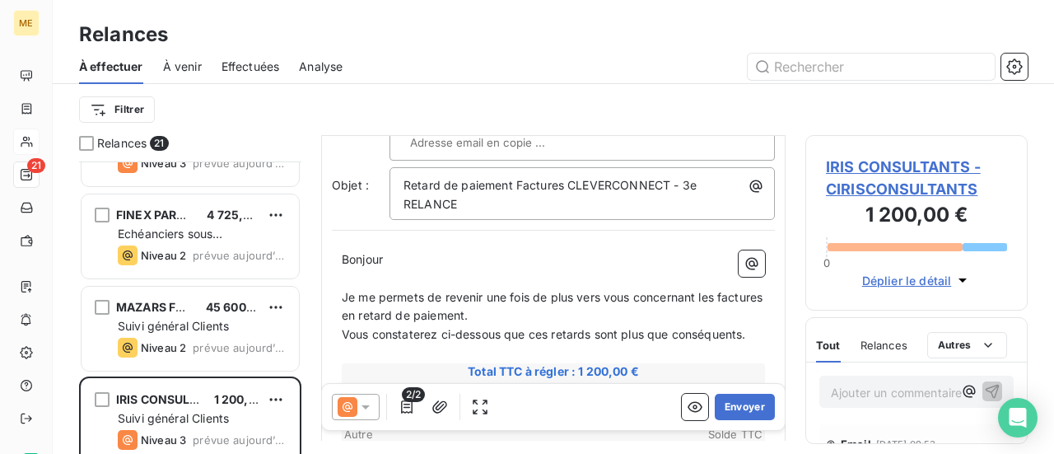
scroll to position [82, 0]
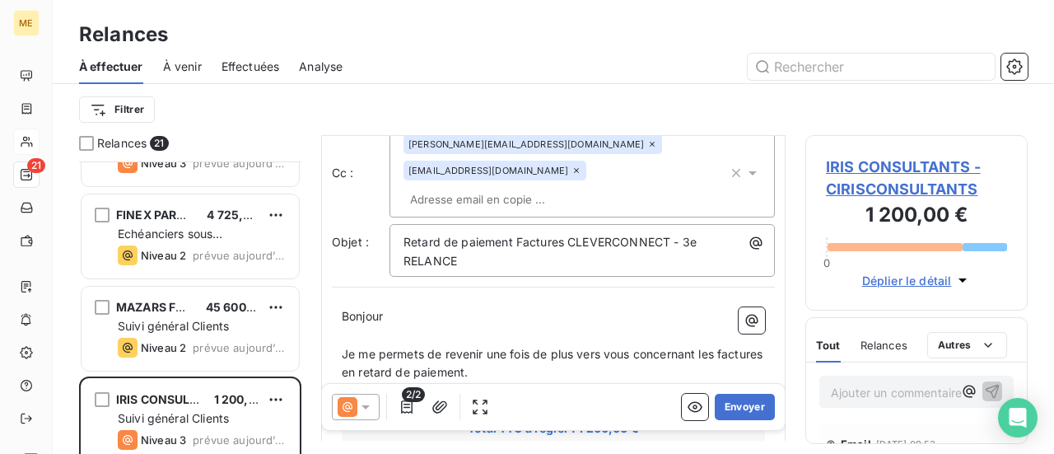
click at [571, 174] on icon at bounding box center [576, 171] width 10 height 10
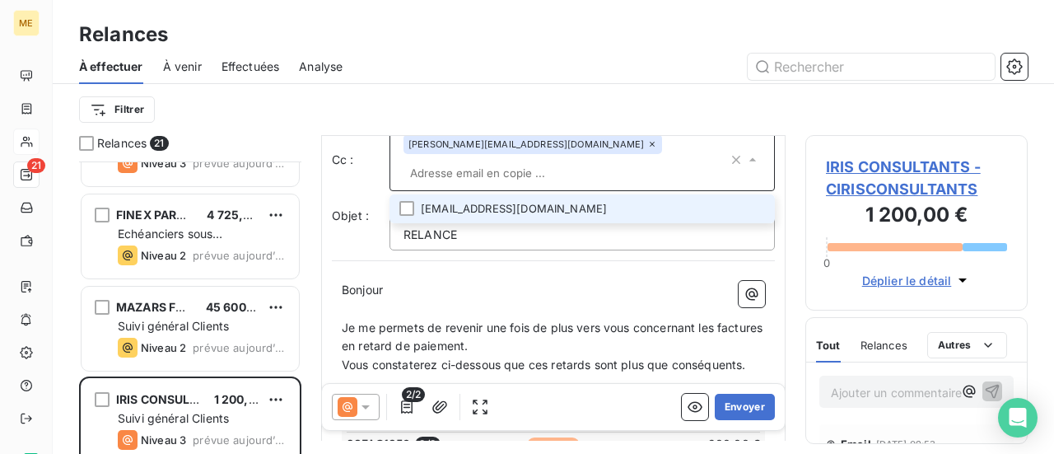
click at [421, 282] on p "Bonjour ﻿ ﻿ ﻿" at bounding box center [553, 290] width 423 height 19
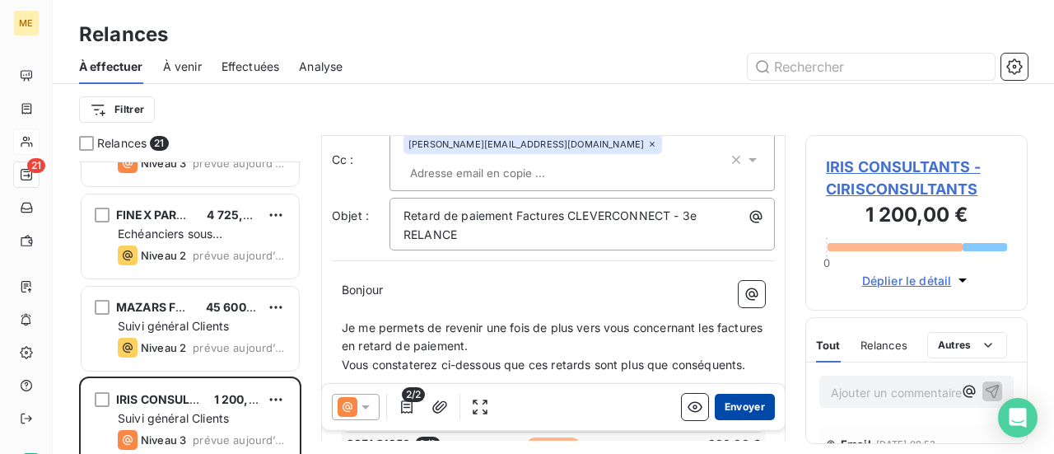
click at [739, 406] on button "Envoyer" at bounding box center [745, 407] width 60 height 26
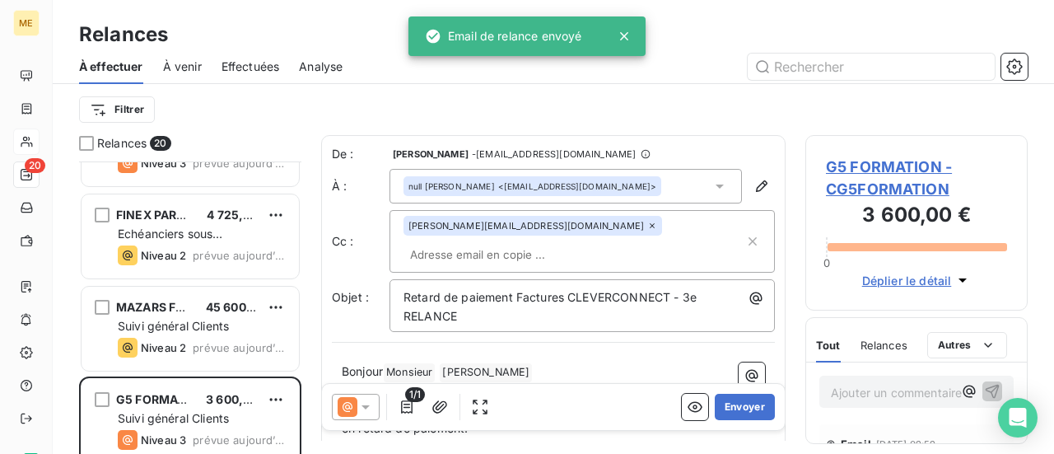
click at [739, 406] on button "Envoyer" at bounding box center [745, 407] width 60 height 26
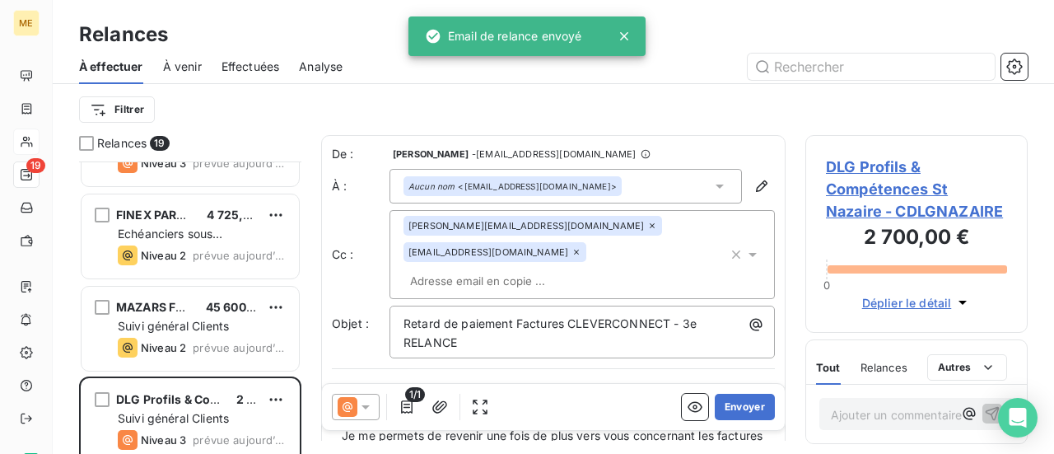
click at [739, 406] on button "Envoyer" at bounding box center [745, 407] width 60 height 26
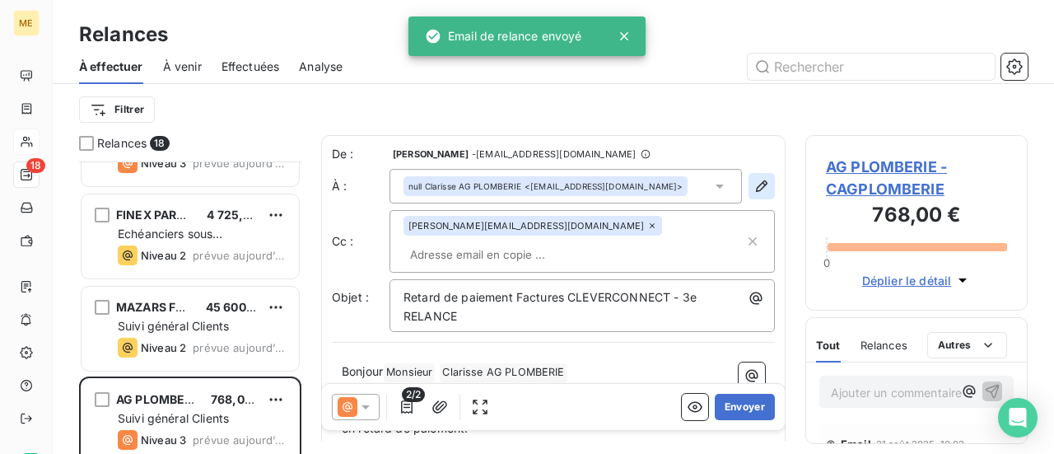
click at [753, 190] on icon "button" at bounding box center [761, 186] width 16 height 16
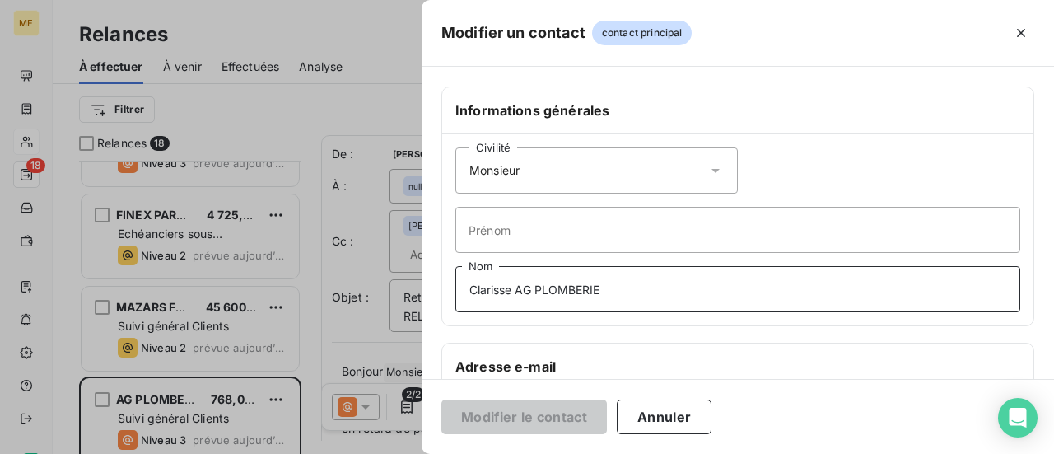
drag, startPoint x: 649, startPoint y: 300, endPoint x: 351, endPoint y: 299, distance: 298.1
click at [351, 453] on div "Modifier un contact contact principal Informations générales Civilité Monsieur …" at bounding box center [527, 454] width 1054 height 0
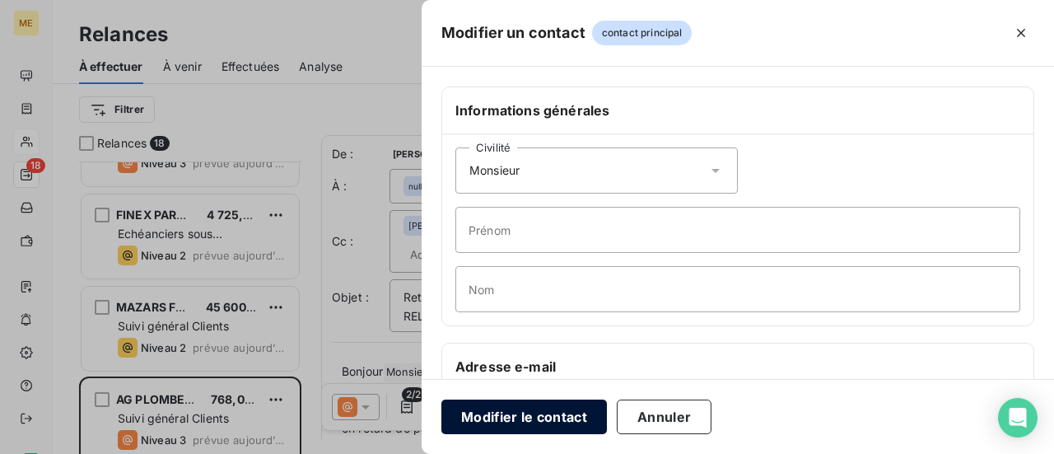
click at [500, 421] on button "Modifier le contact" at bounding box center [524, 416] width 166 height 35
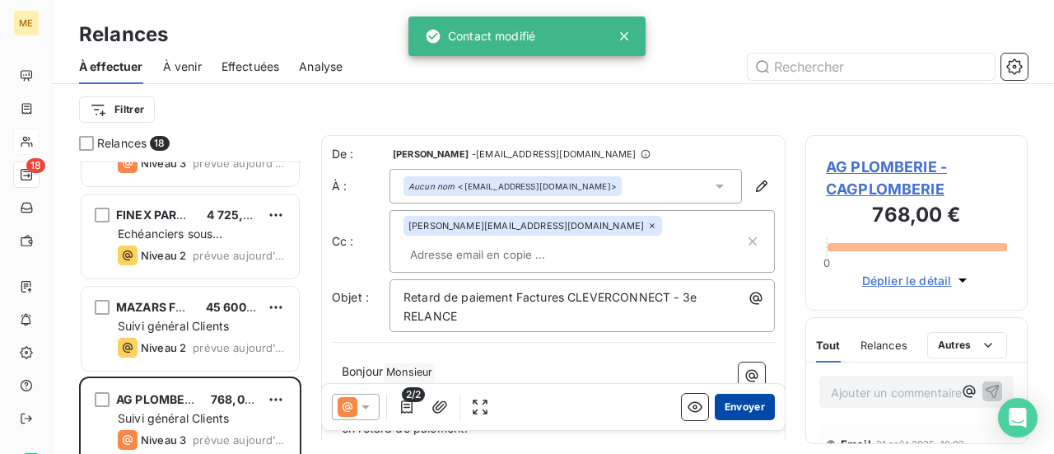
click at [721, 409] on button "Envoyer" at bounding box center [745, 407] width 60 height 26
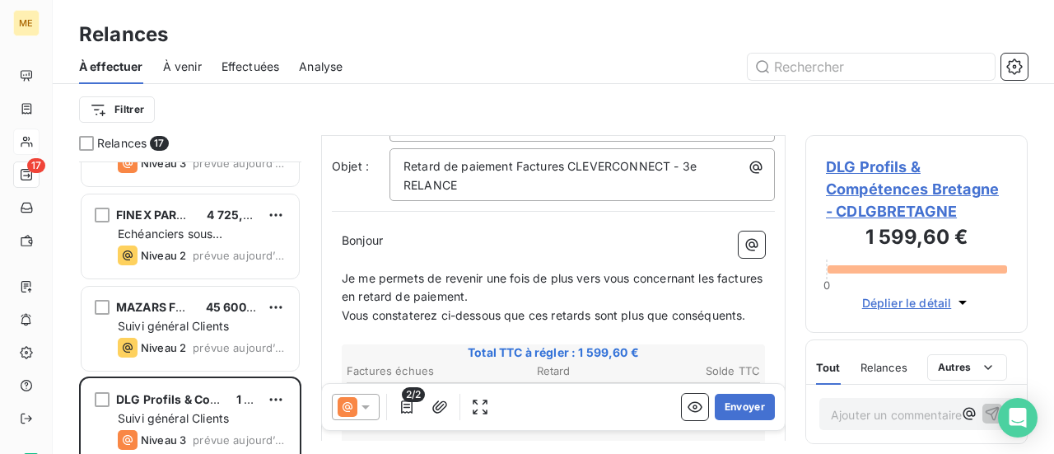
scroll to position [165, 0]
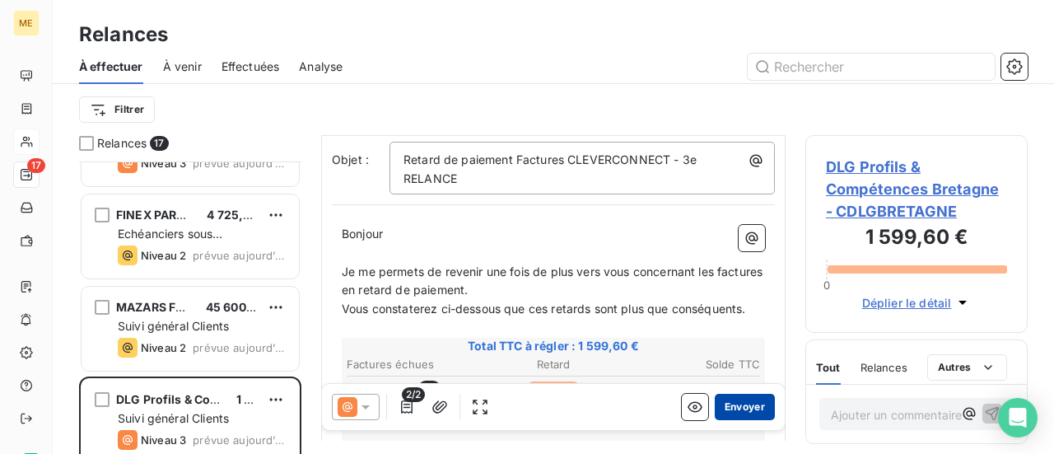
click at [732, 407] on button "Envoyer" at bounding box center [745, 407] width 60 height 26
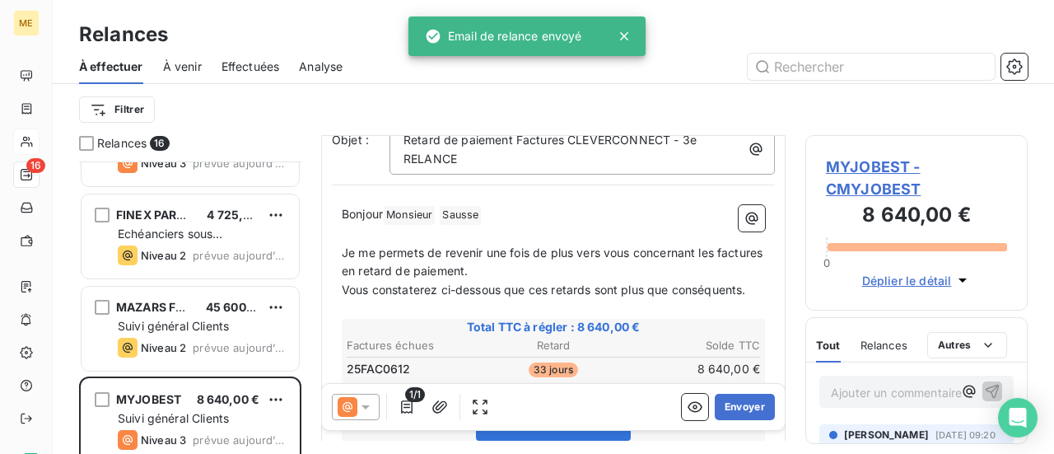
scroll to position [165, 0]
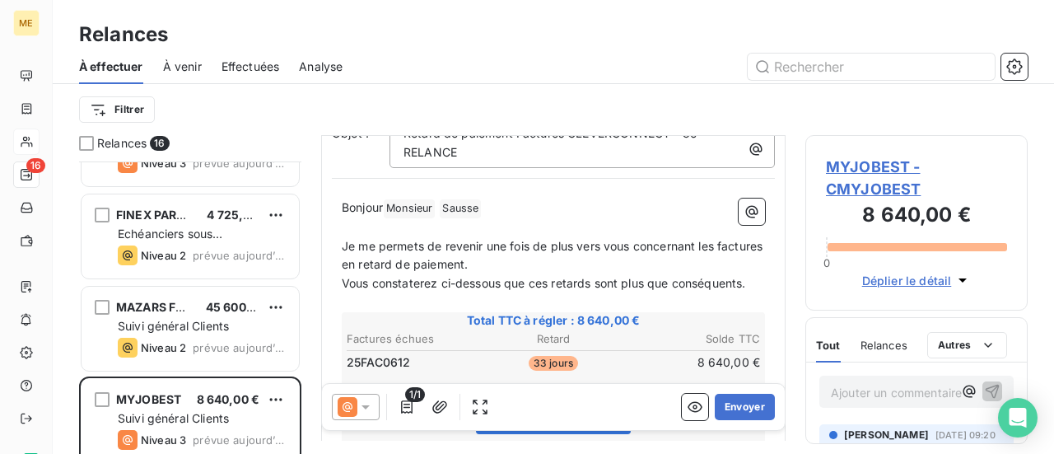
click at [885, 170] on span "MYJOBEST - CMYJOBEST" at bounding box center [916, 178] width 181 height 44
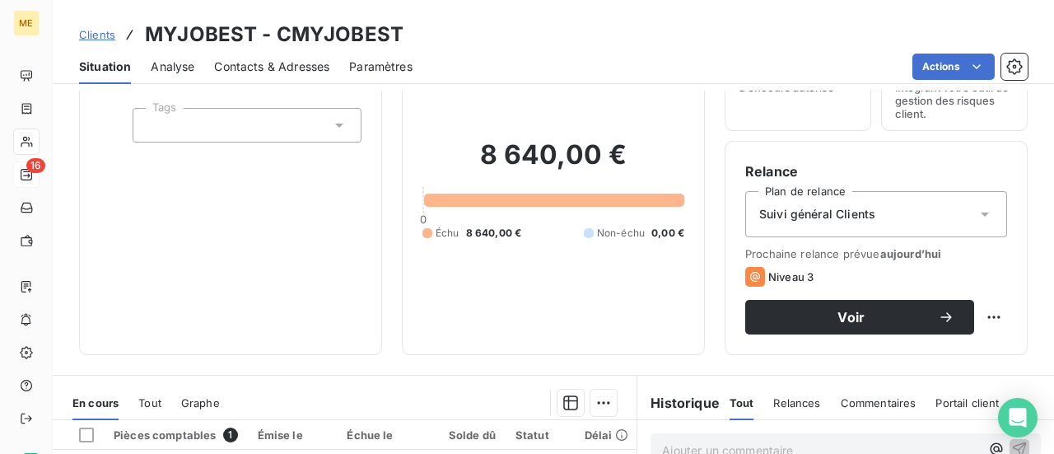
scroll to position [82, 0]
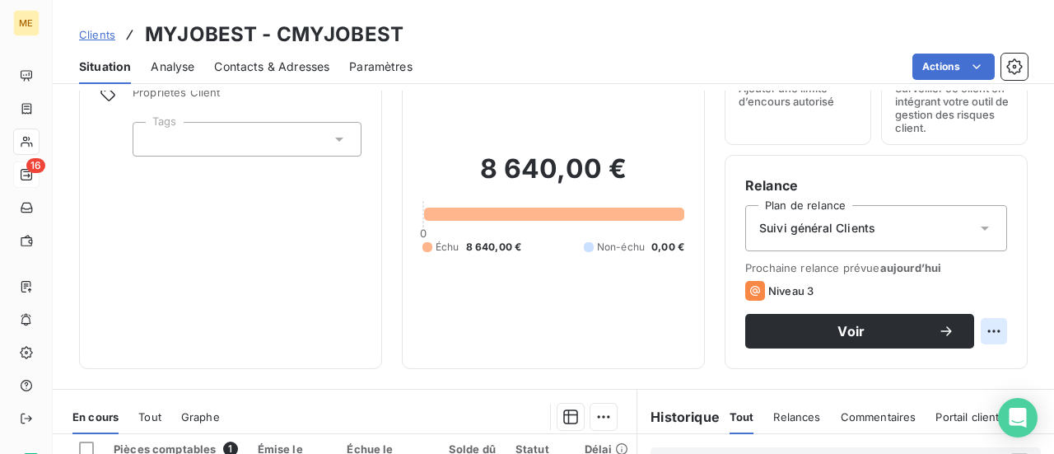
click at [985, 331] on html "ME 16 Clients MYJOBEST - CMYJOBEST Situation Analyse Contacts & Adresses Paramè…" at bounding box center [527, 227] width 1054 height 454
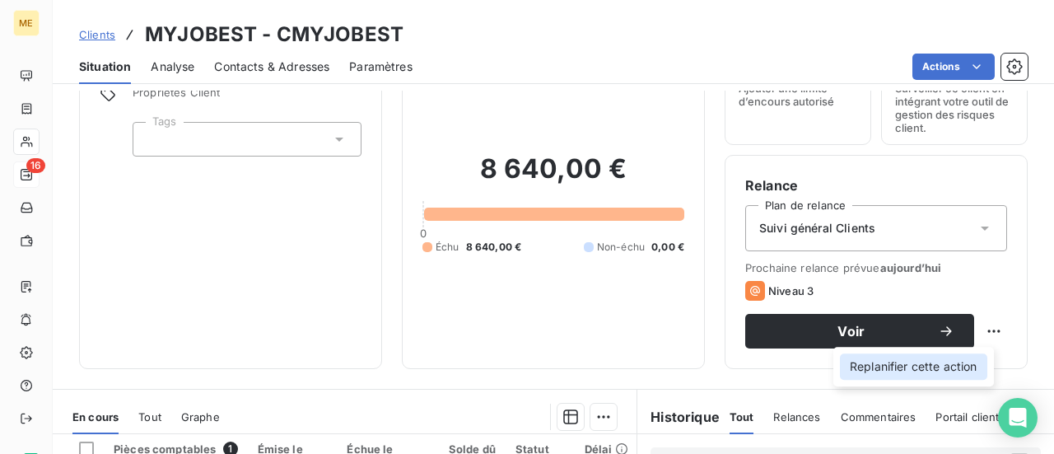
click at [953, 368] on div "Replanifier cette action" at bounding box center [913, 366] width 147 height 26
select select "7"
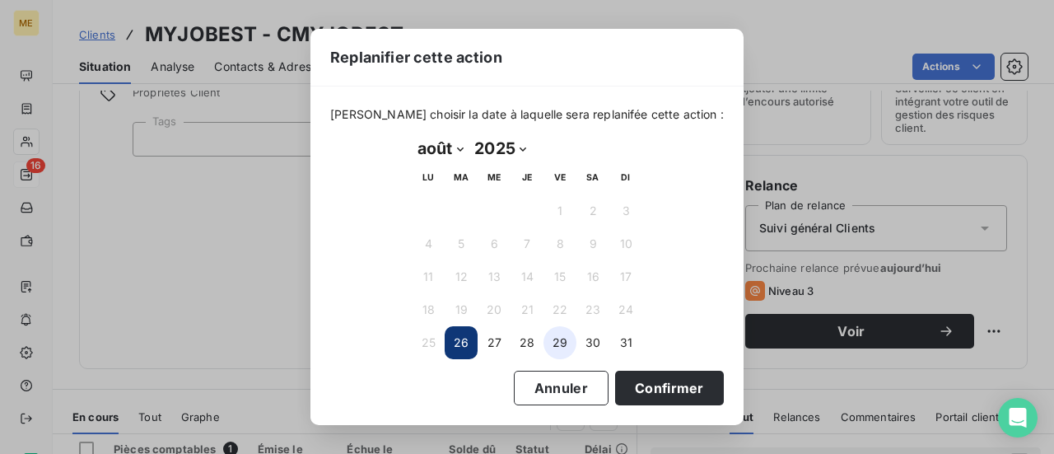
click at [573, 350] on button "29" at bounding box center [559, 342] width 33 height 33
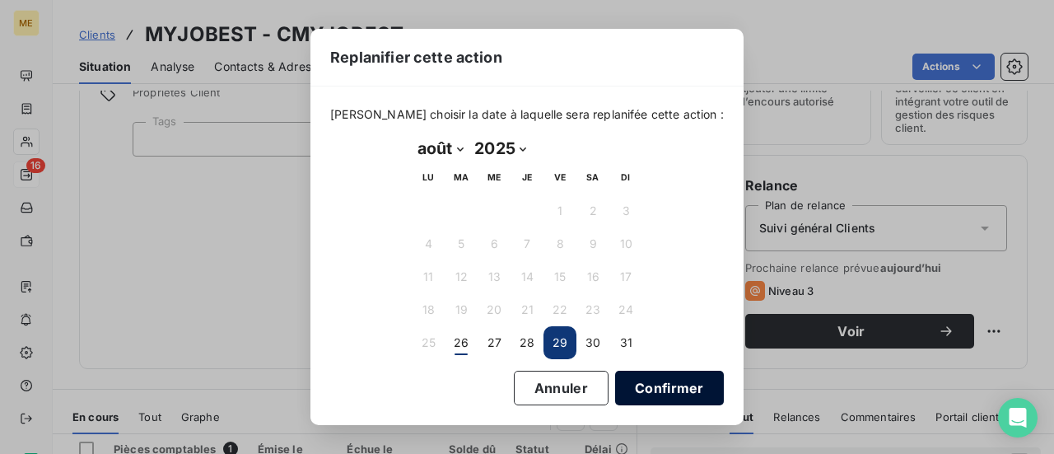
click at [647, 386] on button "Confirmer" at bounding box center [669, 388] width 109 height 35
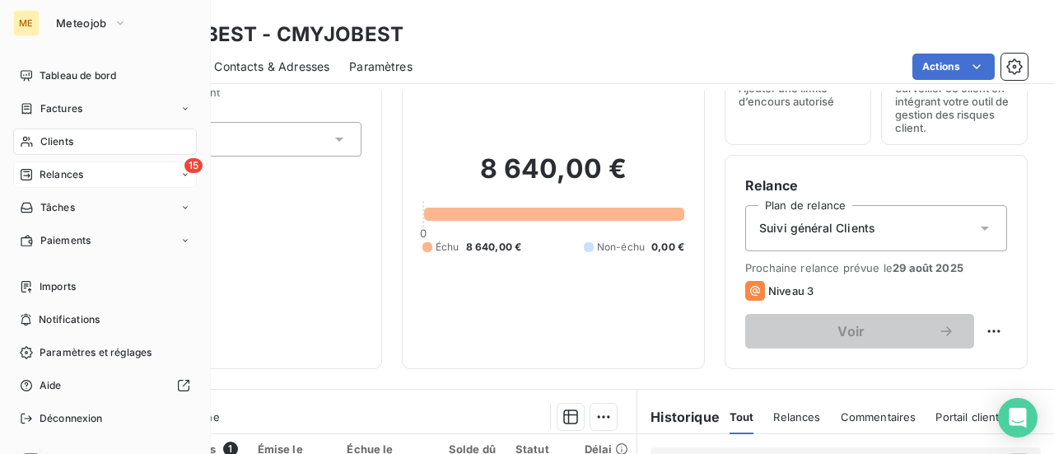
click at [60, 175] on span "Relances" at bounding box center [62, 174] width 44 height 15
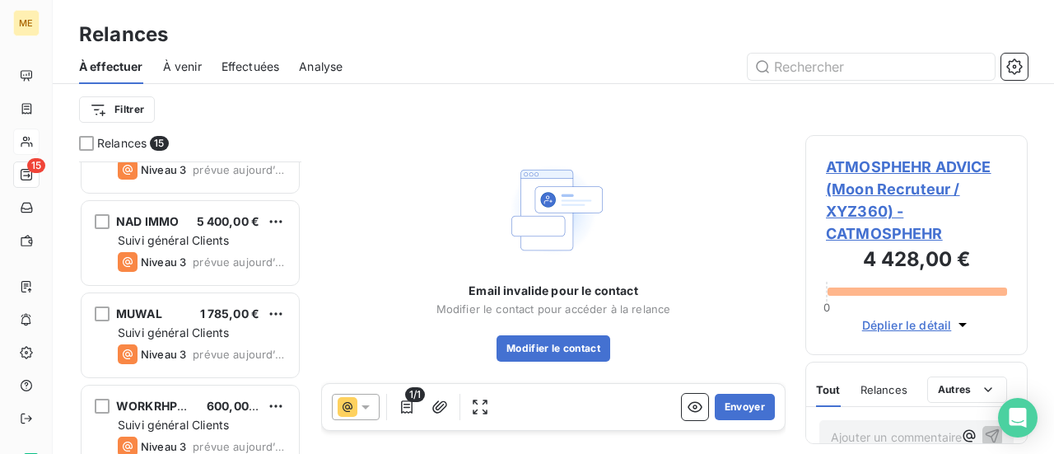
scroll to position [1091, 0]
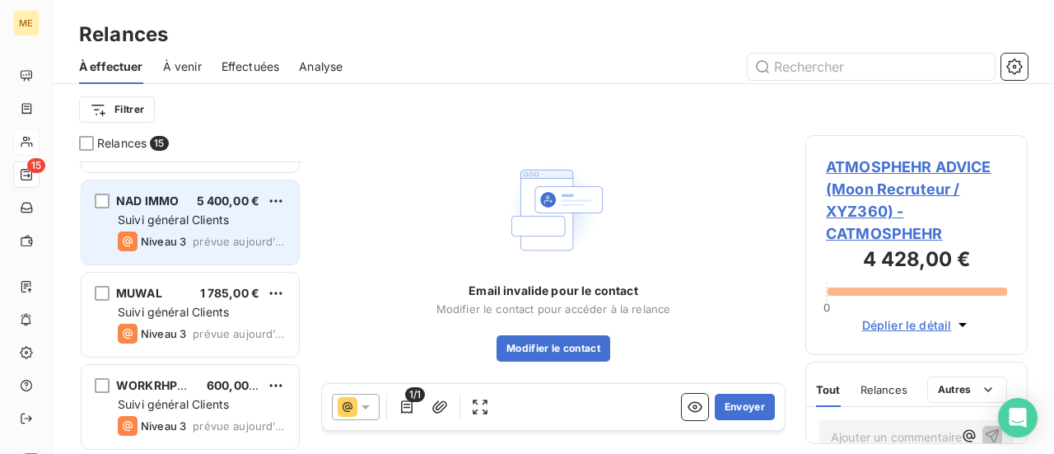
click at [231, 214] on div "Suivi général Clients" at bounding box center [202, 220] width 168 height 16
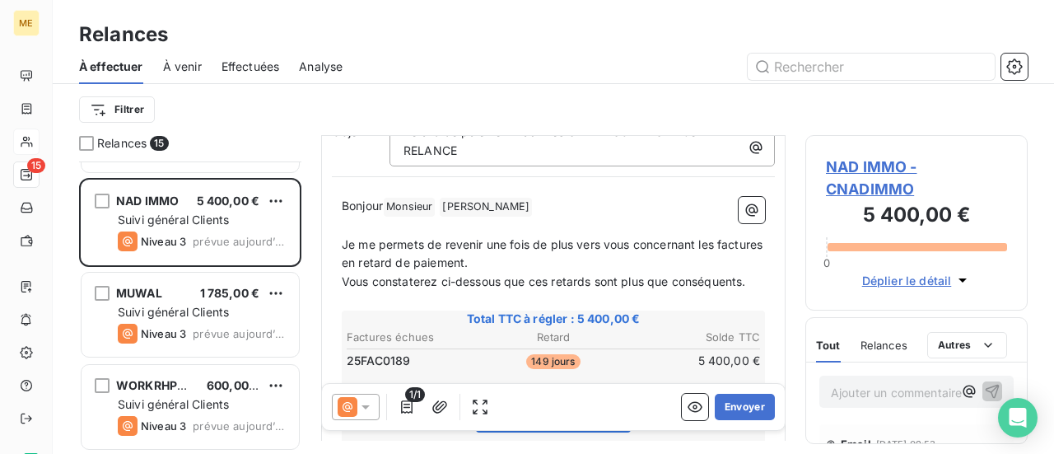
scroll to position [249, 0]
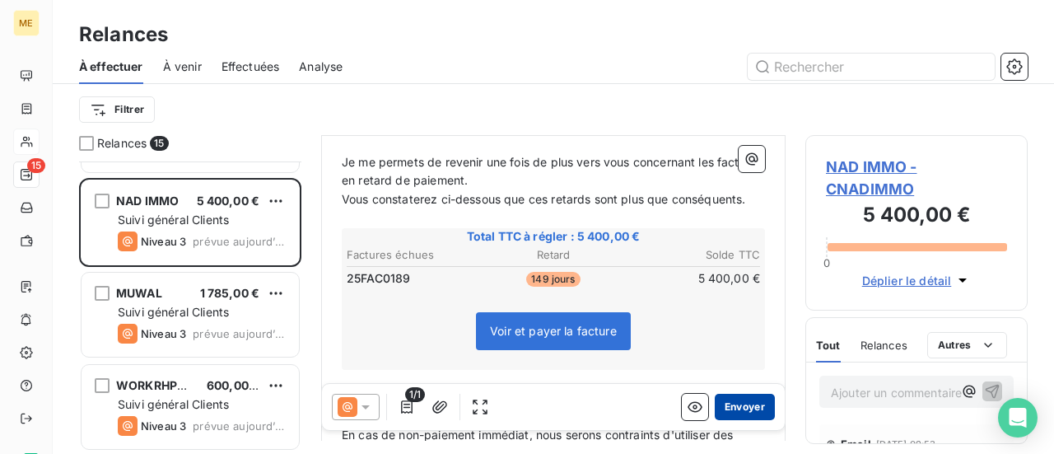
click at [734, 404] on button "Envoyer" at bounding box center [745, 407] width 60 height 26
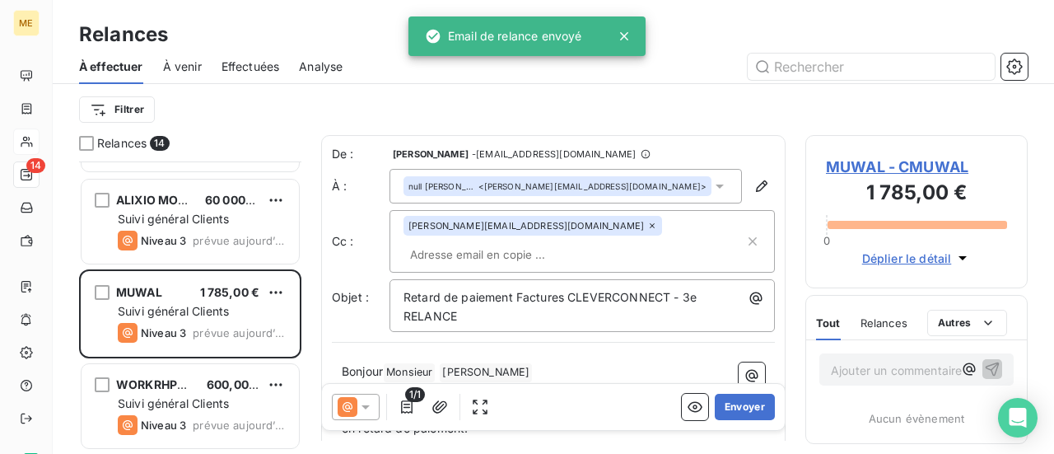
scroll to position [999, 0]
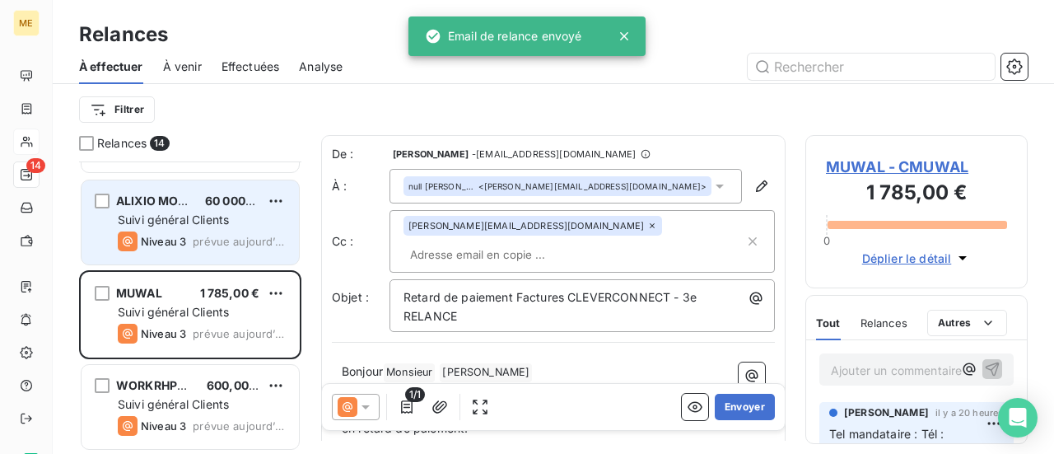
click at [236, 213] on div "Suivi général Clients" at bounding box center [202, 220] width 168 height 16
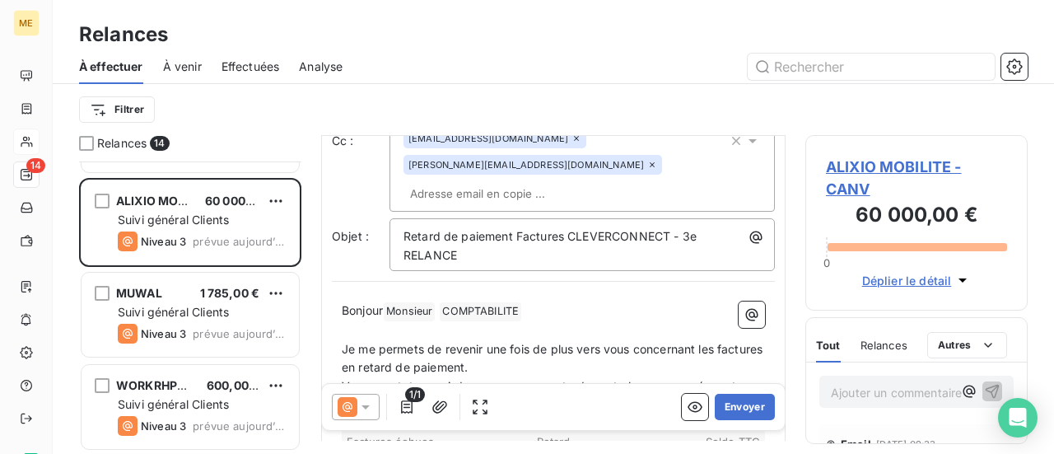
scroll to position [165, 0]
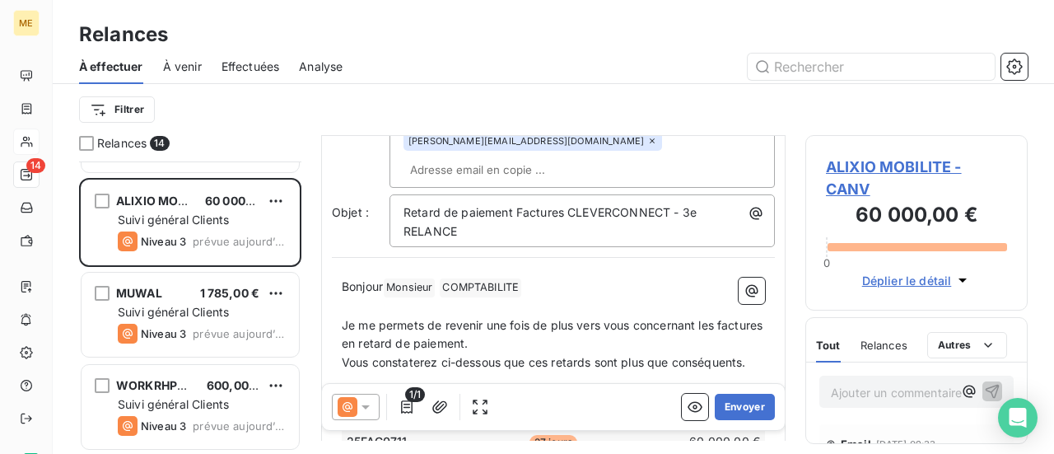
click at [366, 408] on icon at bounding box center [366, 407] width 8 height 4
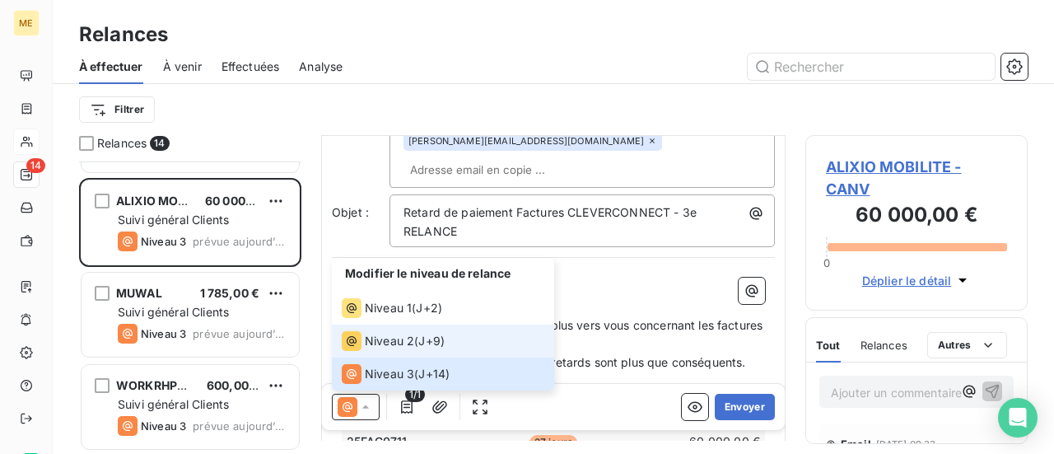
click at [389, 345] on span "Niveau 2" at bounding box center [389, 341] width 49 height 16
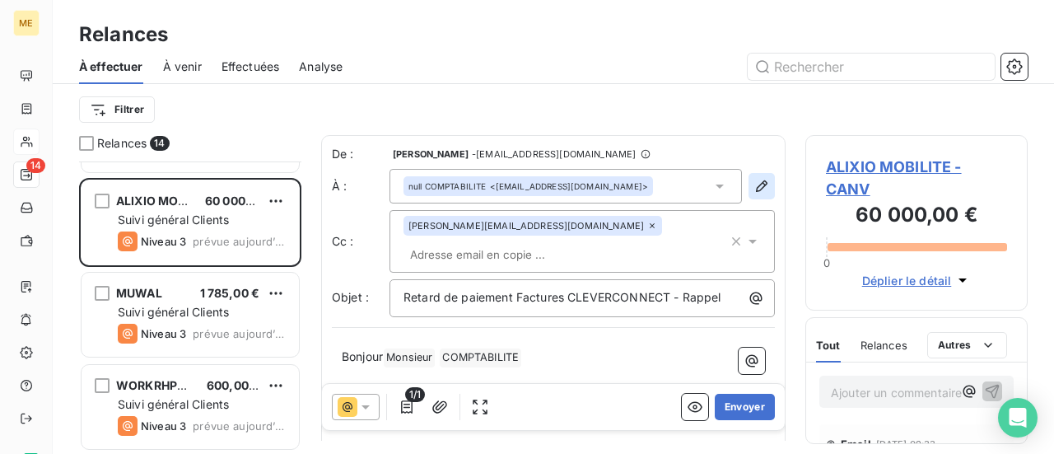
click at [753, 189] on icon "button" at bounding box center [761, 186] width 16 height 16
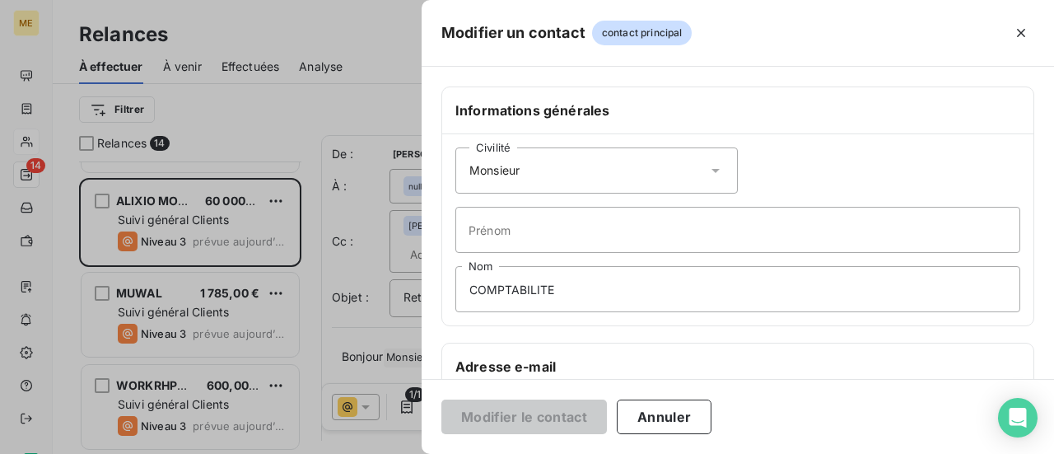
click at [711, 169] on icon at bounding box center [715, 171] width 8 height 4
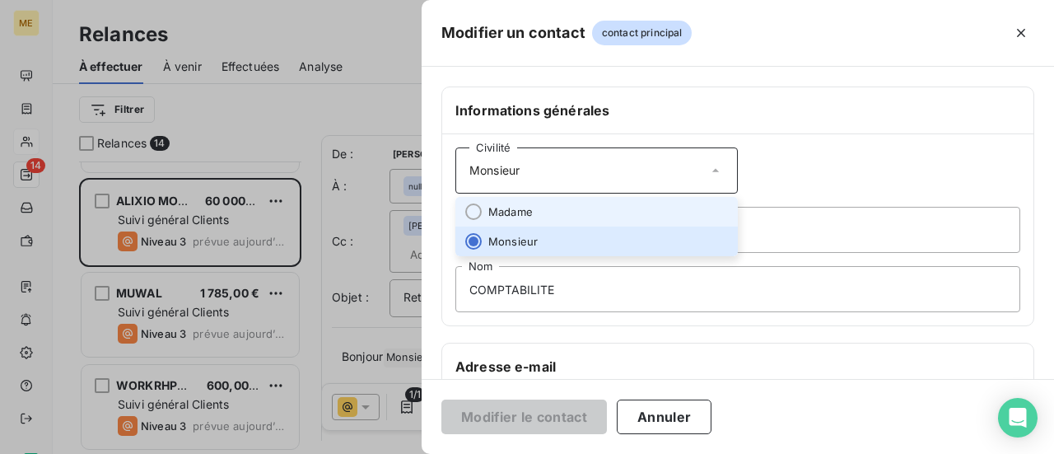
click at [658, 203] on li "Madame" at bounding box center [596, 212] width 282 height 30
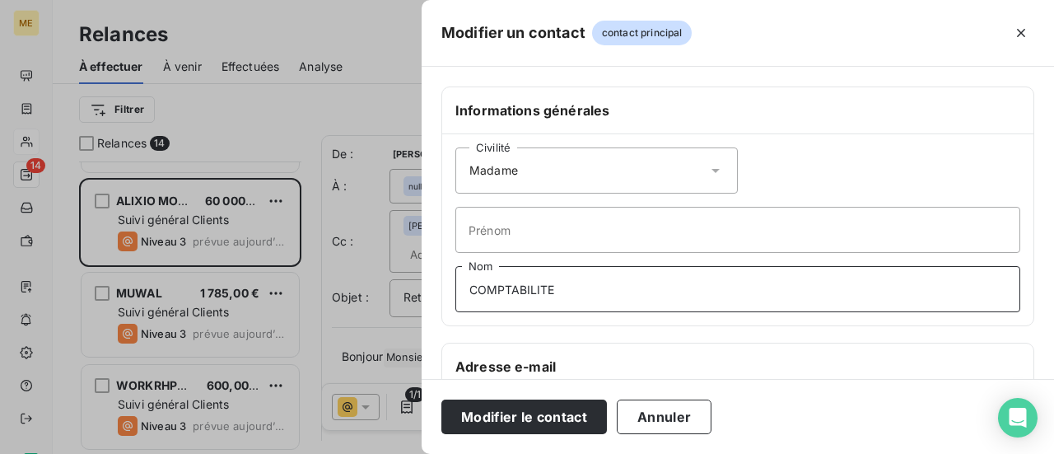
drag, startPoint x: 581, startPoint y: 289, endPoint x: 285, endPoint y: 284, distance: 296.5
click at [285, 453] on div "Modifier un contact contact principal Informations générales Civilité Madame [P…" at bounding box center [527, 454] width 1054 height 0
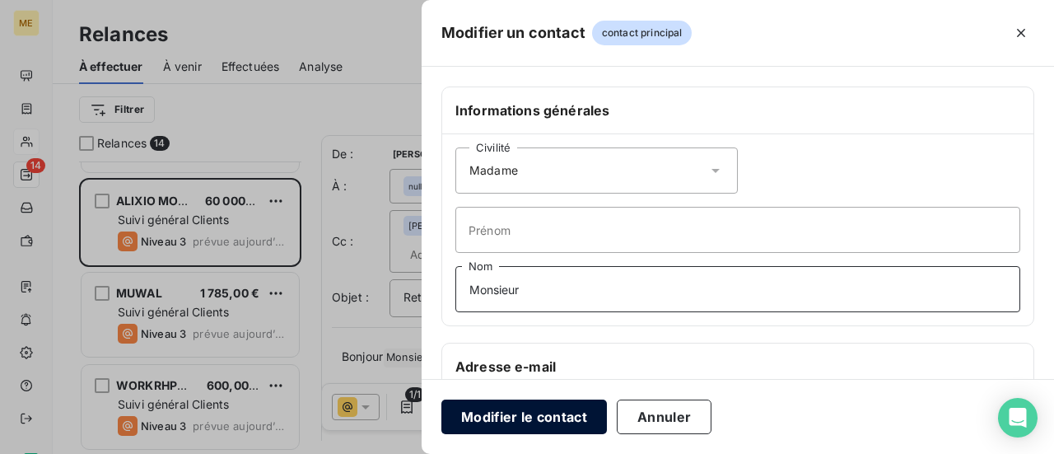
type input "Monsieur"
click at [500, 409] on button "Modifier le contact" at bounding box center [524, 416] width 166 height 35
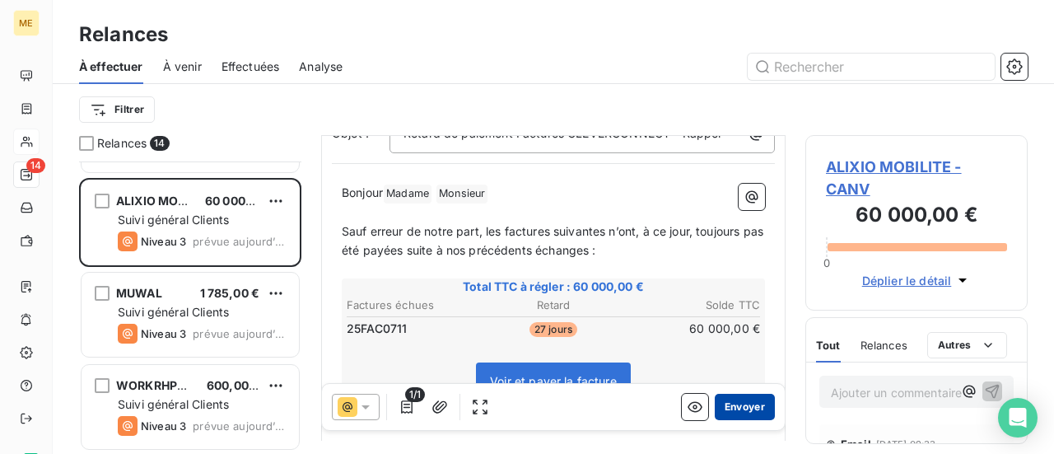
click at [732, 409] on button "Envoyer" at bounding box center [745, 407] width 60 height 26
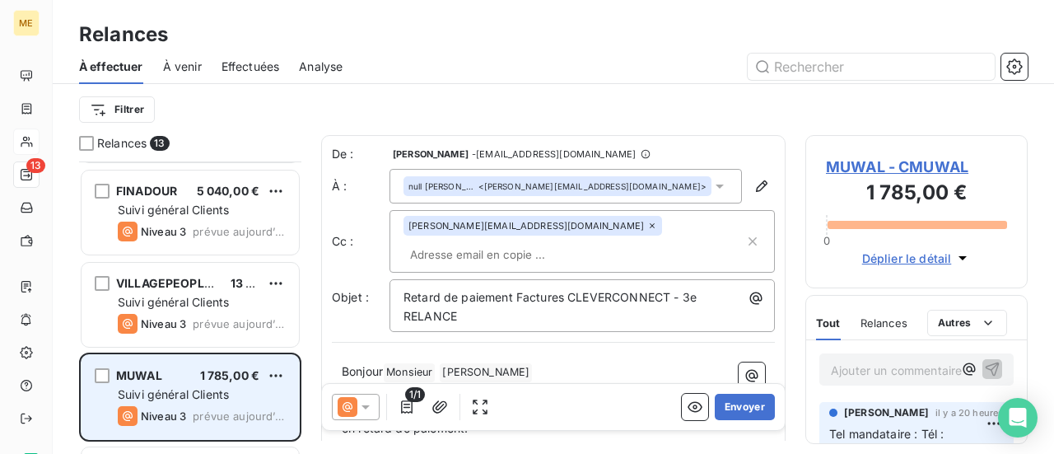
scroll to position [742, 0]
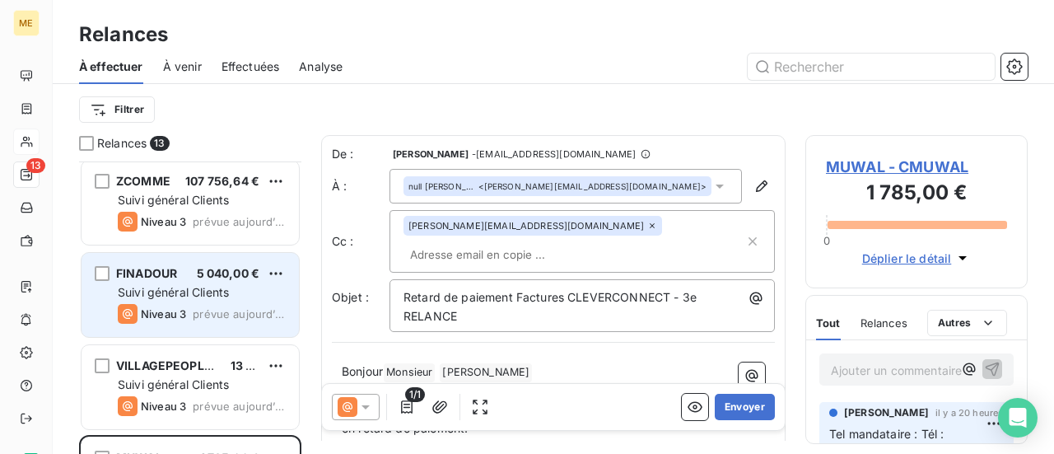
click at [208, 282] on div "FINADOUR 5 040,00 € Suivi général Clients Niveau 3 prévue [DATE]" at bounding box center [190, 295] width 217 height 84
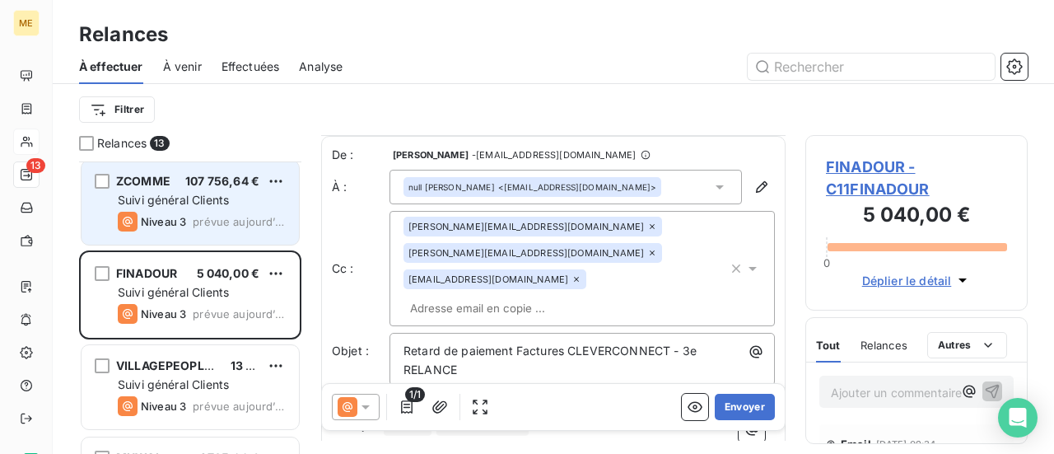
click at [157, 212] on div "Niveau 3" at bounding box center [152, 222] width 68 height 20
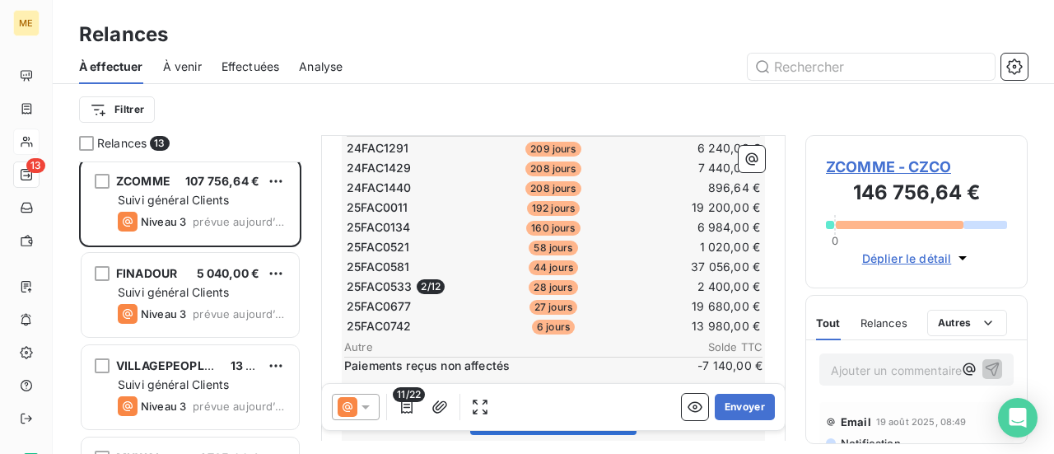
scroll to position [412, 0]
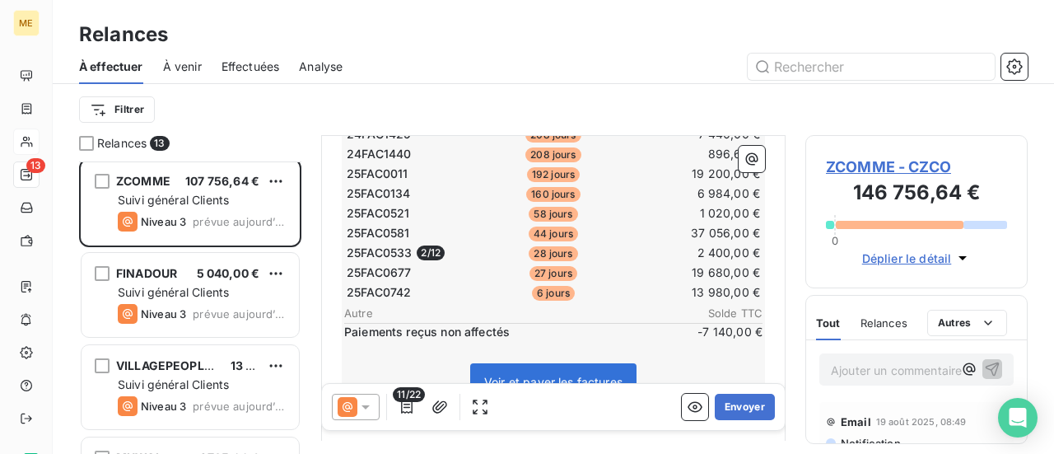
click at [364, 408] on icon at bounding box center [366, 407] width 8 height 4
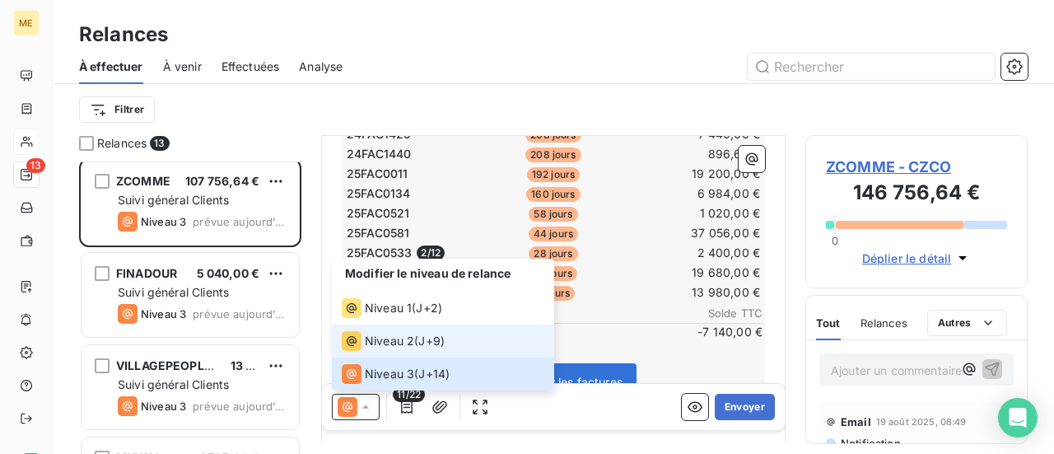
click at [383, 338] on span "Niveau 2" at bounding box center [389, 341] width 49 height 16
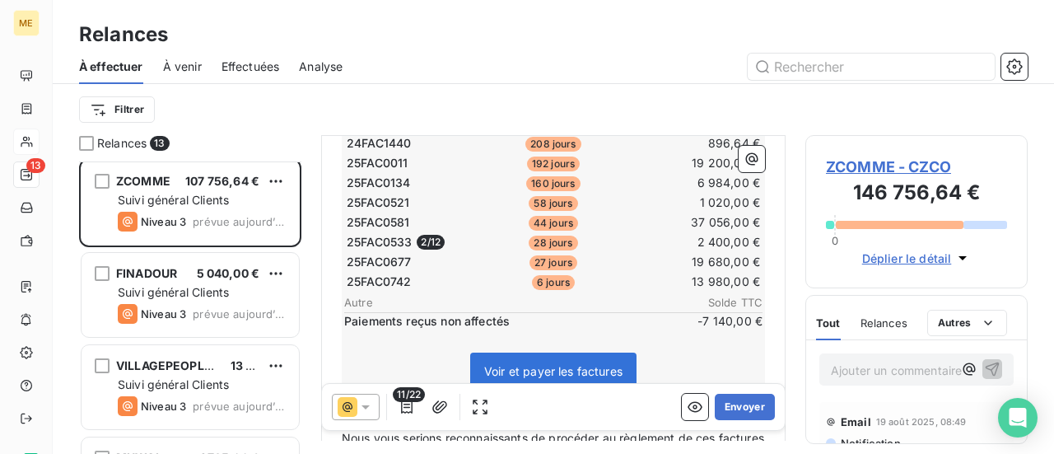
scroll to position [413, 0]
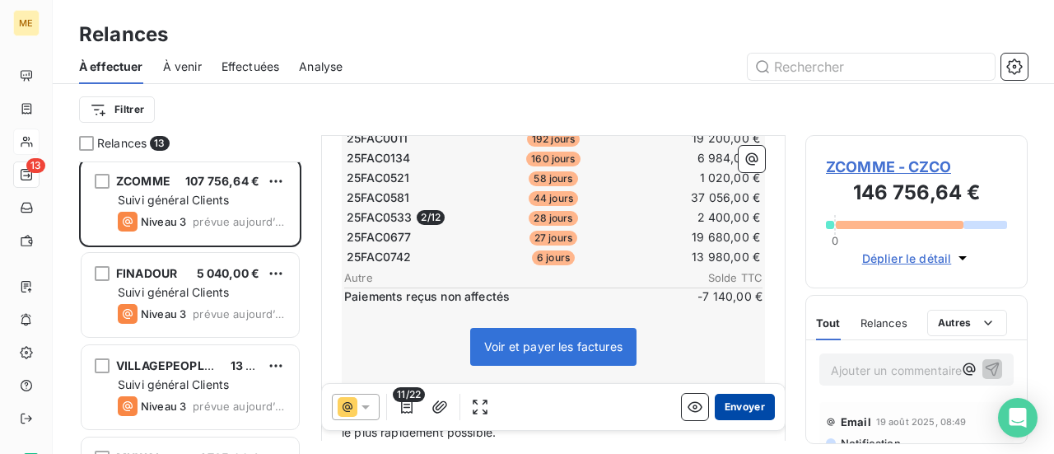
click at [733, 411] on button "Envoyer" at bounding box center [745, 407] width 60 height 26
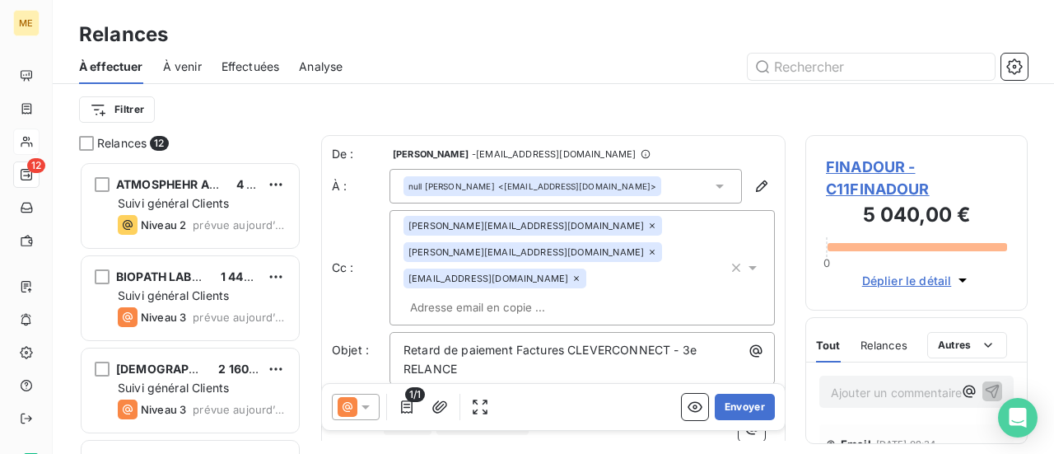
click at [239, 319] on span "prévue aujourd’hui" at bounding box center [239, 316] width 93 height 13
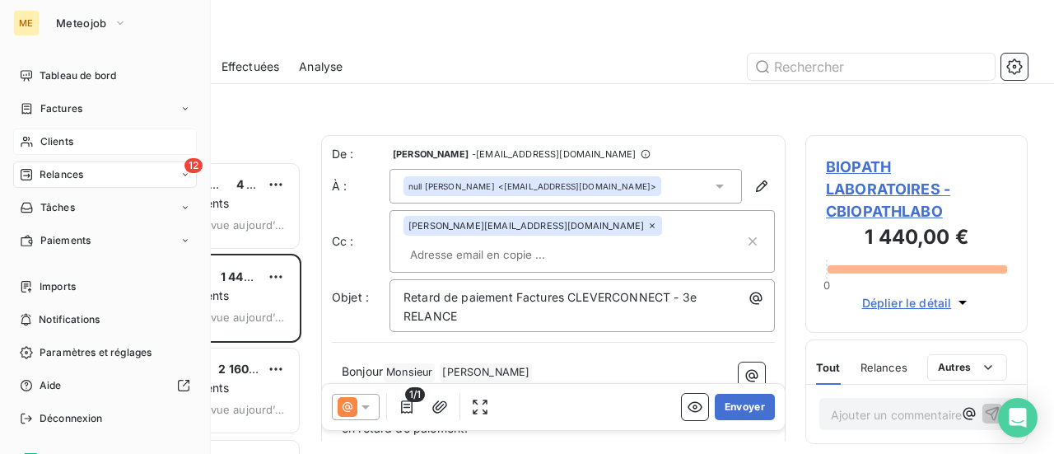
click at [53, 147] on span "Clients" at bounding box center [56, 141] width 33 height 15
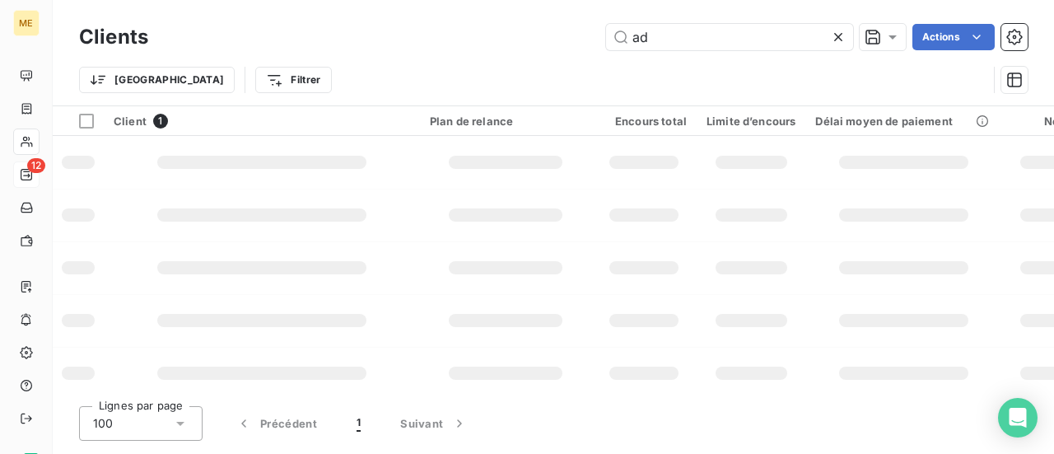
type input "a"
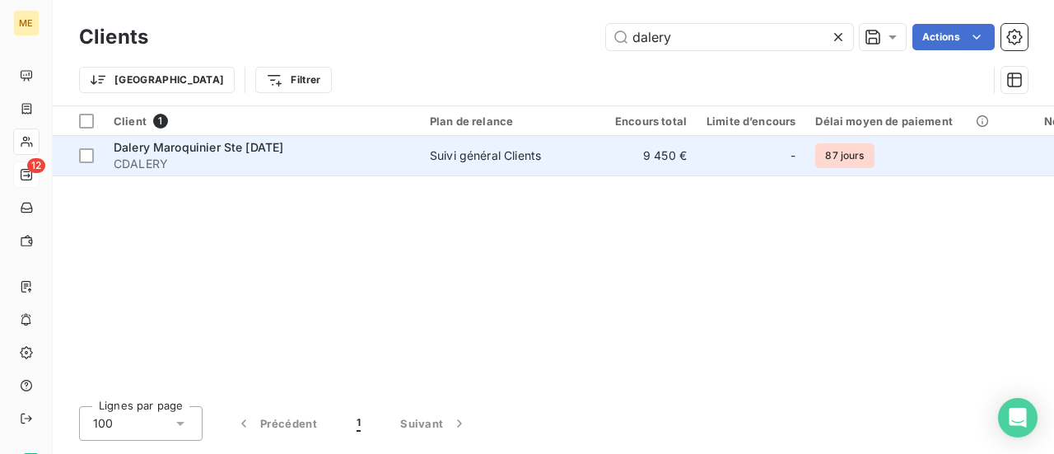
type input "dalery"
click at [183, 165] on span "CDALERY" at bounding box center [262, 164] width 296 height 16
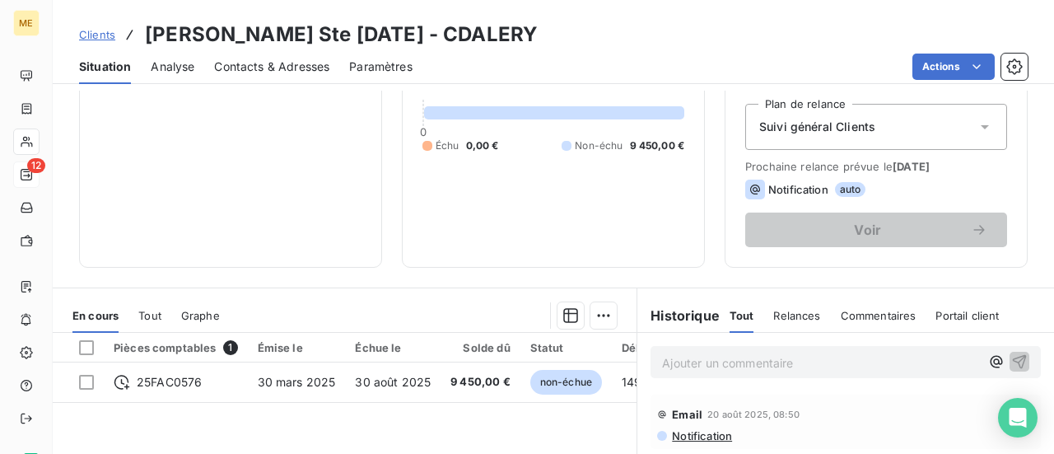
scroll to position [82, 0]
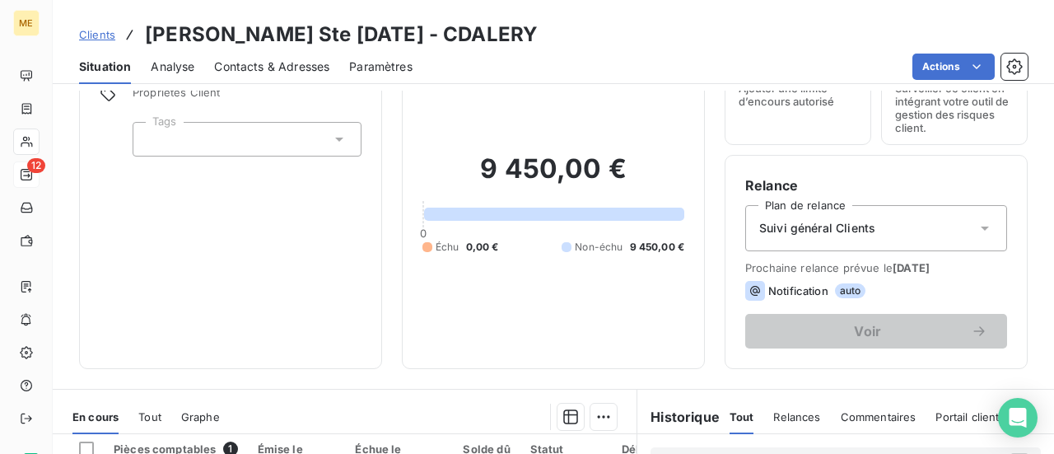
click at [977, 231] on icon at bounding box center [985, 228] width 16 height 16
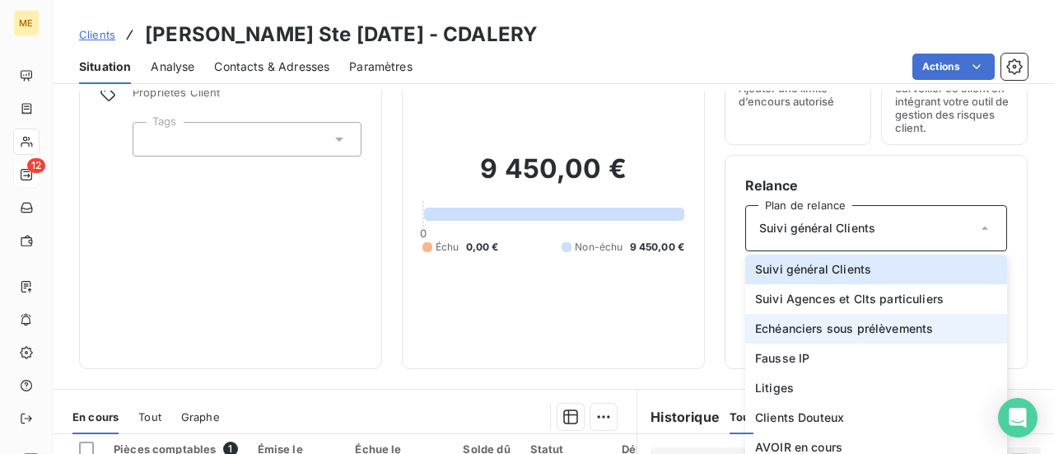
click at [885, 325] on span "Echéanciers sous prélèvements" at bounding box center [844, 328] width 178 height 16
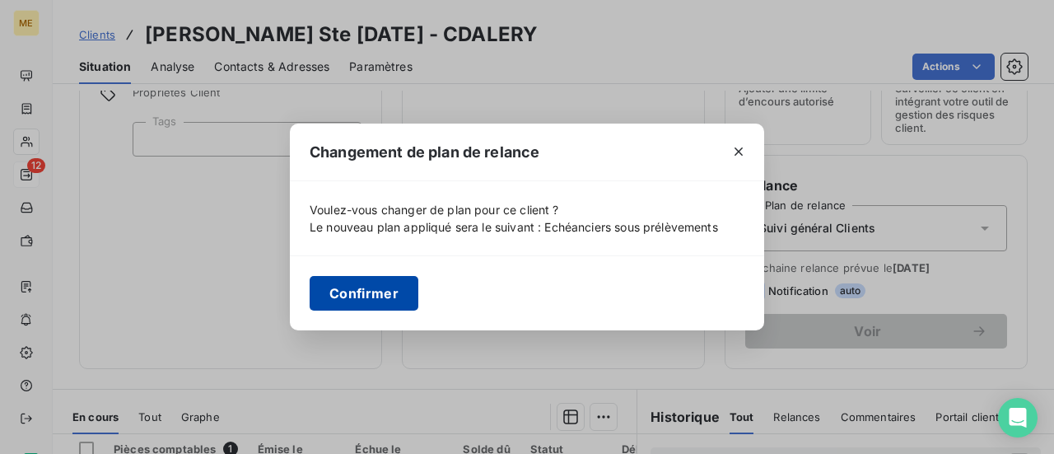
click at [377, 292] on button "Confirmer" at bounding box center [364, 293] width 109 height 35
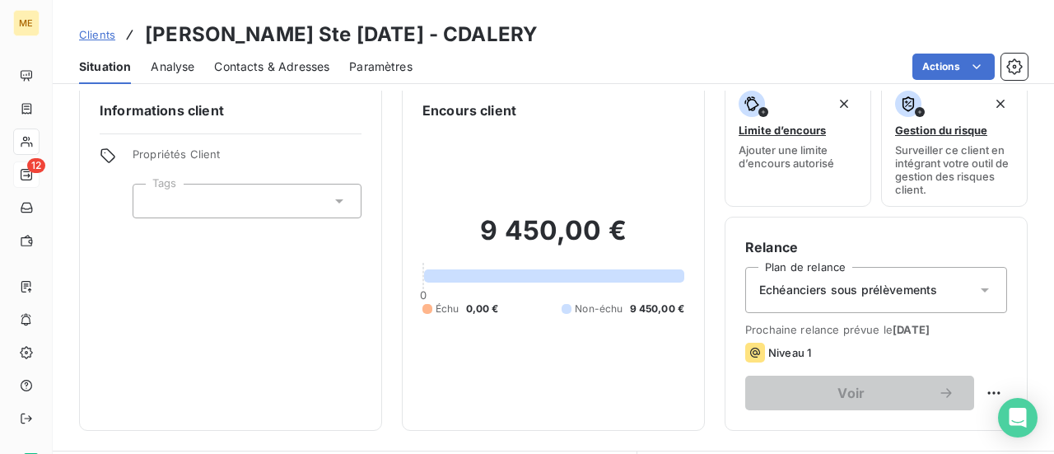
scroll to position [0, 0]
